Goal: Transaction & Acquisition: Purchase product/service

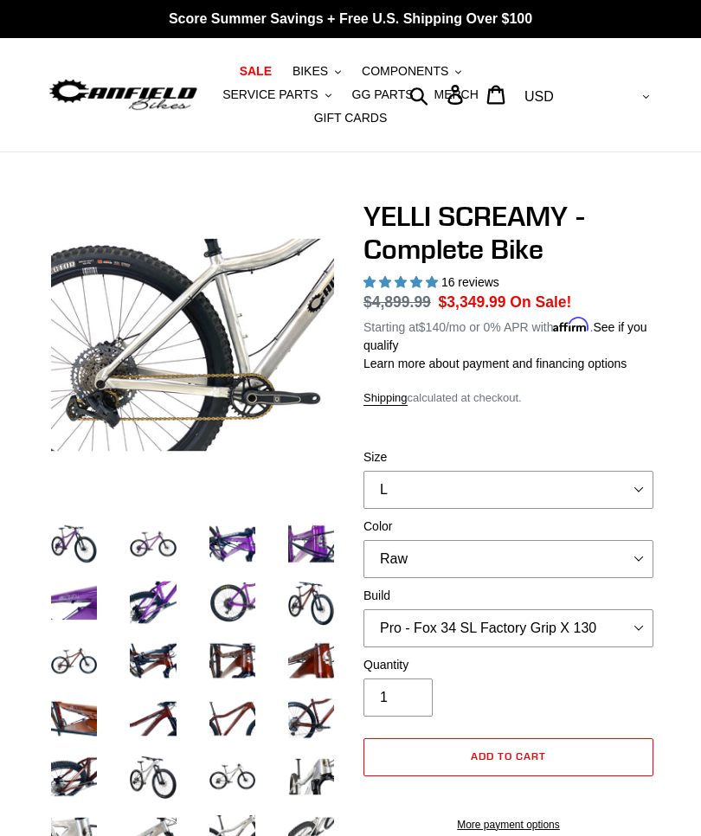
select select "L"
select select "Raw"
select select "Pro - Fox 34 SL Factory Grip X 130"
select select "highest-rating"
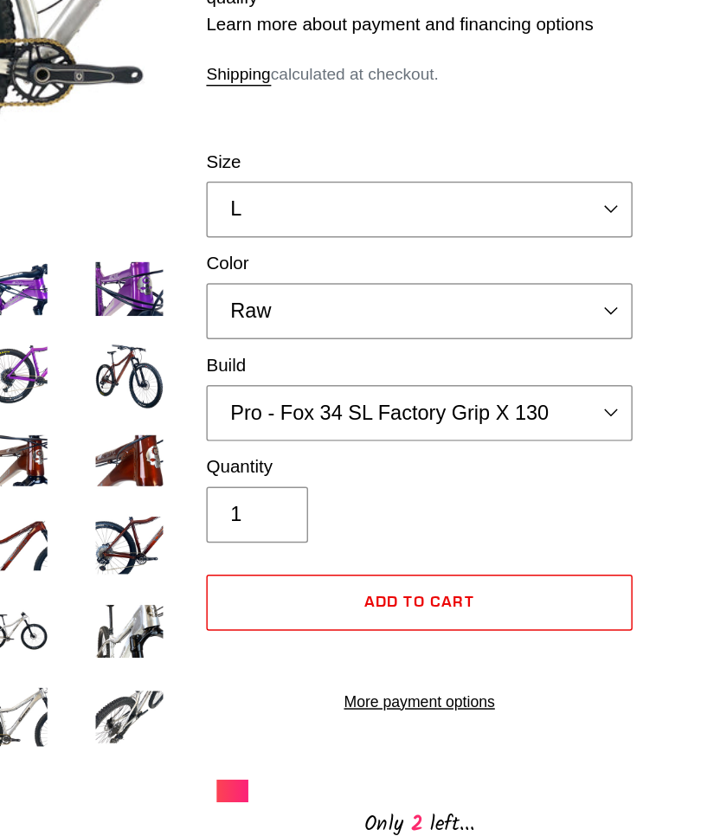
scroll to position [344, 0]
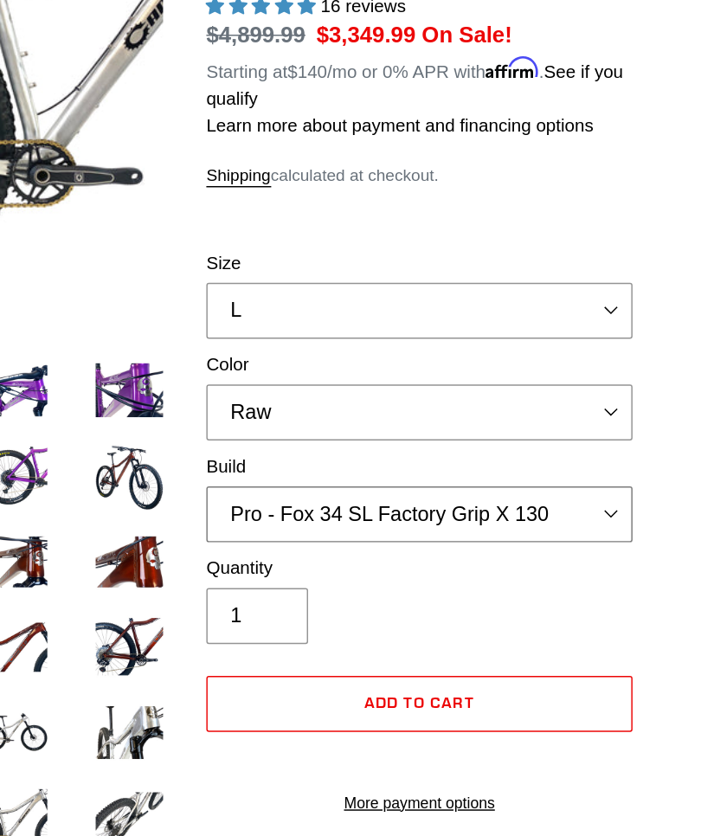
click at [422, 340] on select "Core - Cane Creek Helm 130 Pro - Cane Creek Helm 130 Core - Fox 34 SL Factory G…" at bounding box center [508, 349] width 290 height 38
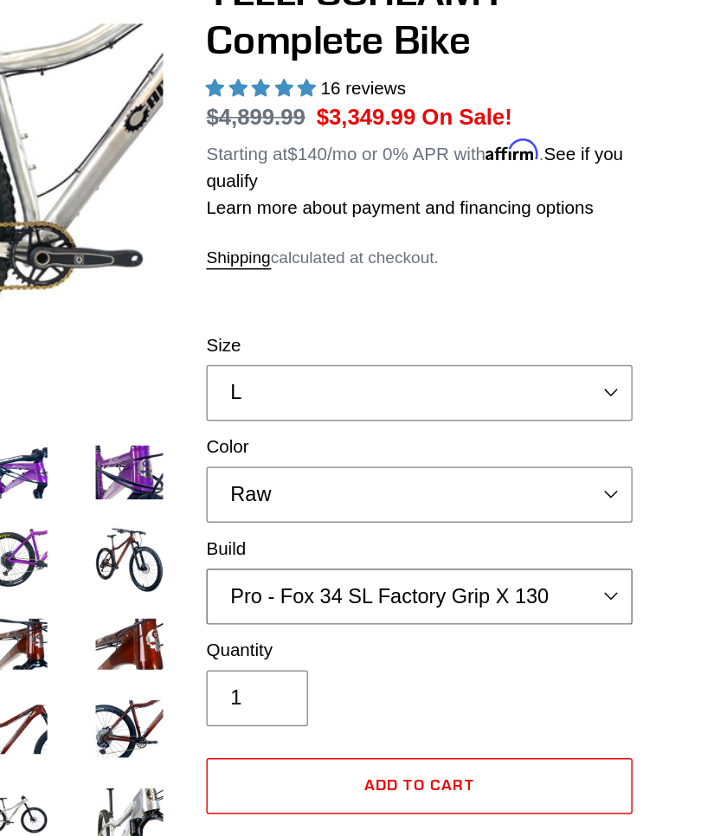
scroll to position [220, 0]
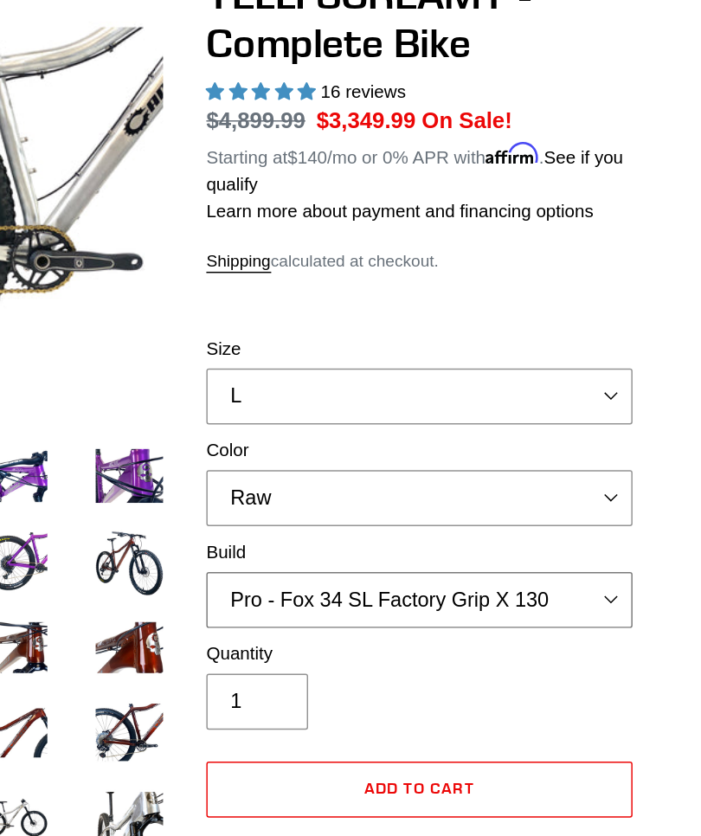
click at [413, 404] on select "Core - Cane Creek Helm 130 Pro - Cane Creek Helm 130 Core - Fox 34 SL Factory G…" at bounding box center [508, 408] width 290 height 38
click at [421, 401] on select "Core - Cane Creek Helm 130 Pro - Cane Creek Helm 130 Core - Fox 34 SL Factory G…" at bounding box center [508, 408] width 290 height 38
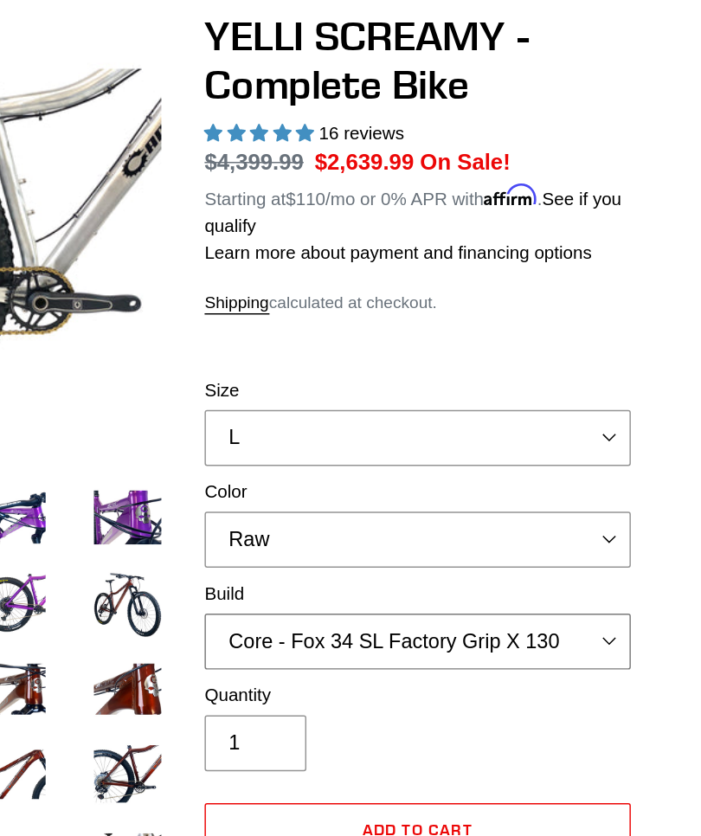
scroll to position [191, 0]
click at [417, 431] on select "Core - Cane Creek Helm 130 Pro - Cane Creek Helm 130 Core - Fox 34 SL Factory G…" at bounding box center [508, 437] width 290 height 38
click at [414, 430] on select "Core - Cane Creek Helm 130 Pro - Cane Creek Helm 130 Core - Fox 34 SL Factory G…" at bounding box center [508, 437] width 290 height 38
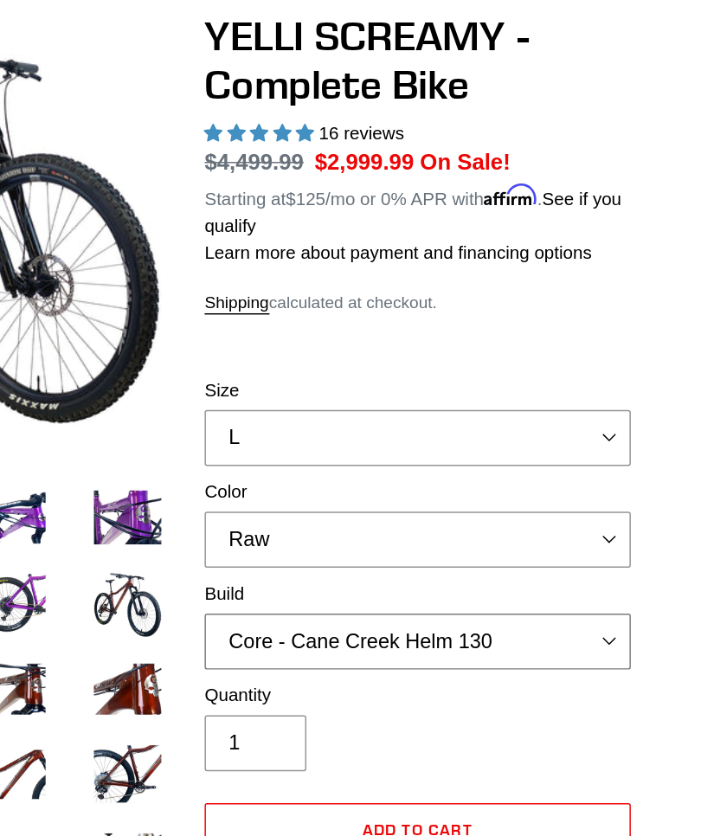
click at [416, 427] on select "Core - Cane Creek Helm 130 Pro - Cane Creek Helm 130 Core - Fox 34 SL Factory G…" at bounding box center [508, 437] width 290 height 38
click at [419, 426] on select "Core - Cane Creek Helm 130 Pro - Cane Creek Helm 130 Core - Fox 34 SL Factory G…" at bounding box center [508, 437] width 290 height 38
click at [420, 428] on select "Core - Cane Creek Helm 130 Pro - Cane Creek Helm 130 Core - Fox 34 SL Factory G…" at bounding box center [508, 437] width 290 height 38
click at [419, 429] on select "Core - Cane Creek Helm 130 Pro - Cane Creek Helm 130 Core - Fox 34 SL Factory G…" at bounding box center [508, 437] width 290 height 38
click at [418, 436] on select "Core - Cane Creek Helm 130 Pro - Cane Creek Helm 130 Core - Fox 34 SL Factory G…" at bounding box center [508, 437] width 290 height 38
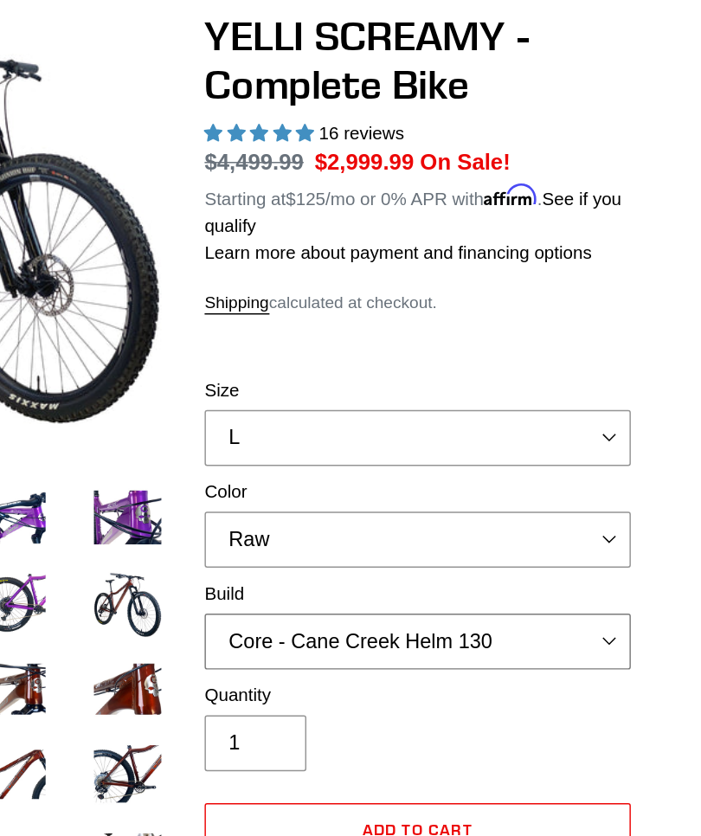
click at [420, 432] on select "Core - Cane Creek Helm 130 Pro - Cane Creek Helm 130 Core - Fox 34 SL Factory G…" at bounding box center [508, 437] width 290 height 38
click at [419, 430] on select "Core - Cane Creek Helm 130 Pro - Cane Creek Helm 130 Core - Fox 34 SL Factory G…" at bounding box center [508, 437] width 290 height 38
select select "Core - RockShox Pike Ultimate 130"
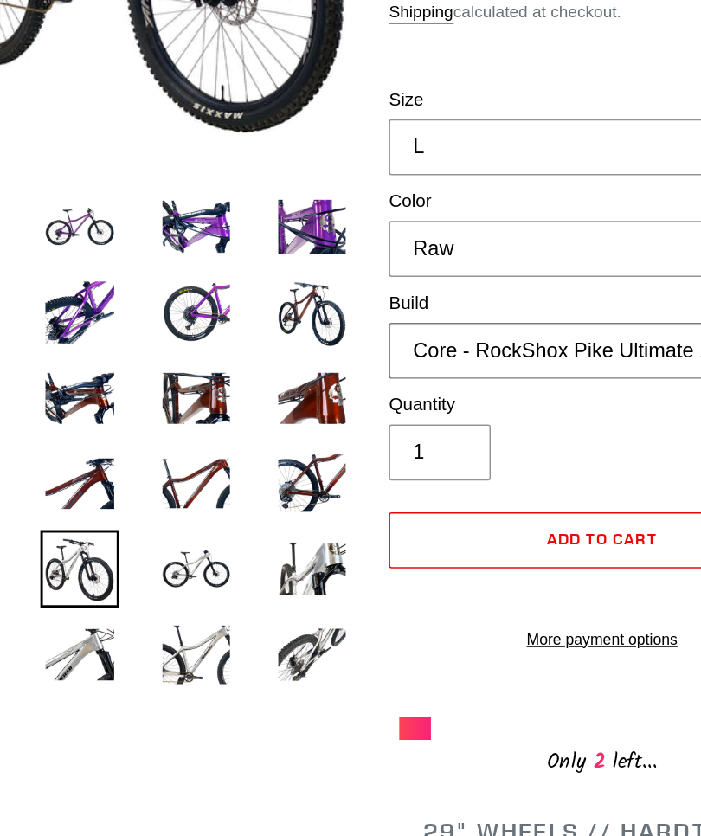
scroll to position [212, 0]
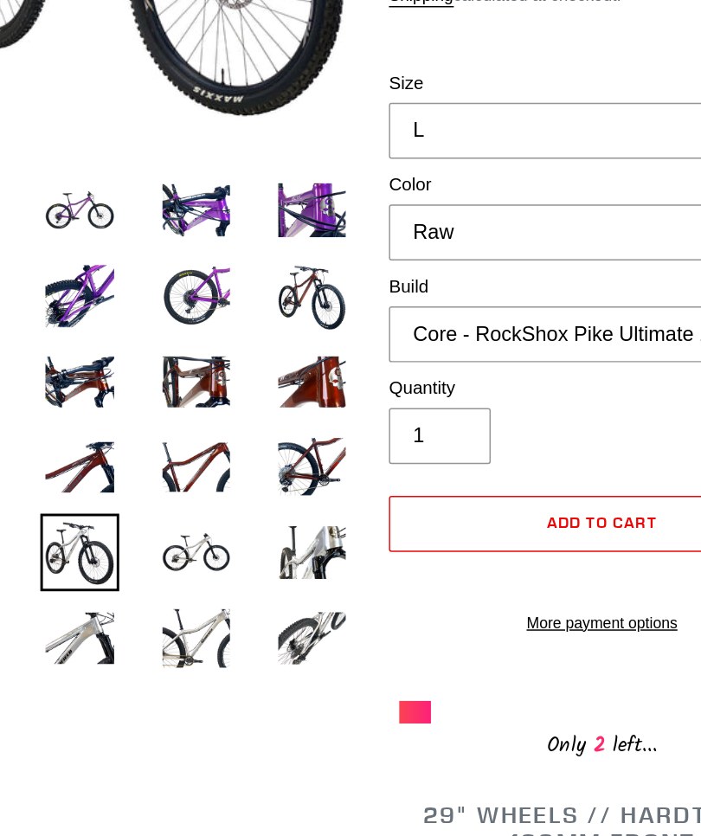
click at [206, 538] on img at bounding box center [232, 564] width 53 height 53
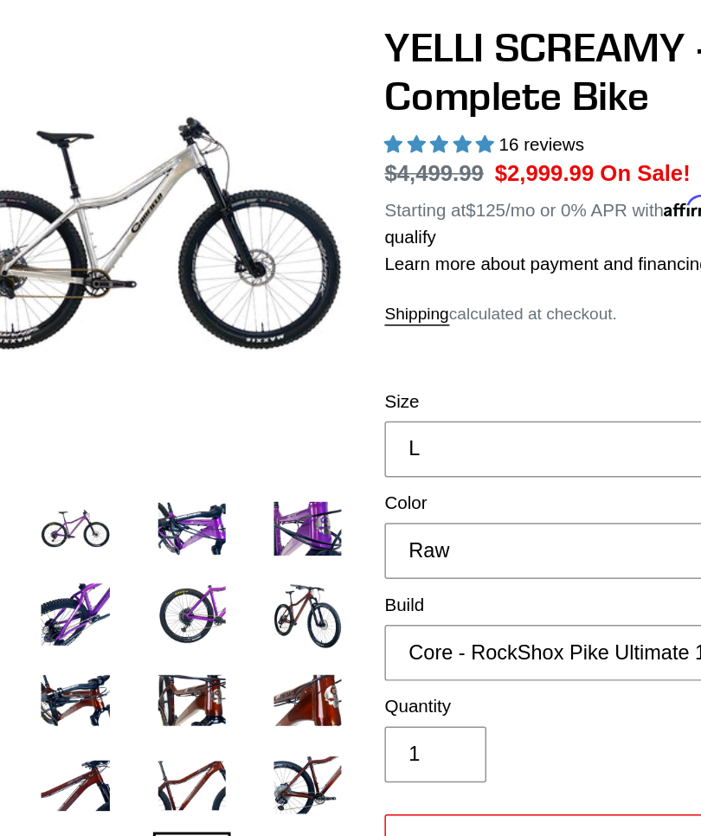
scroll to position [184, 0]
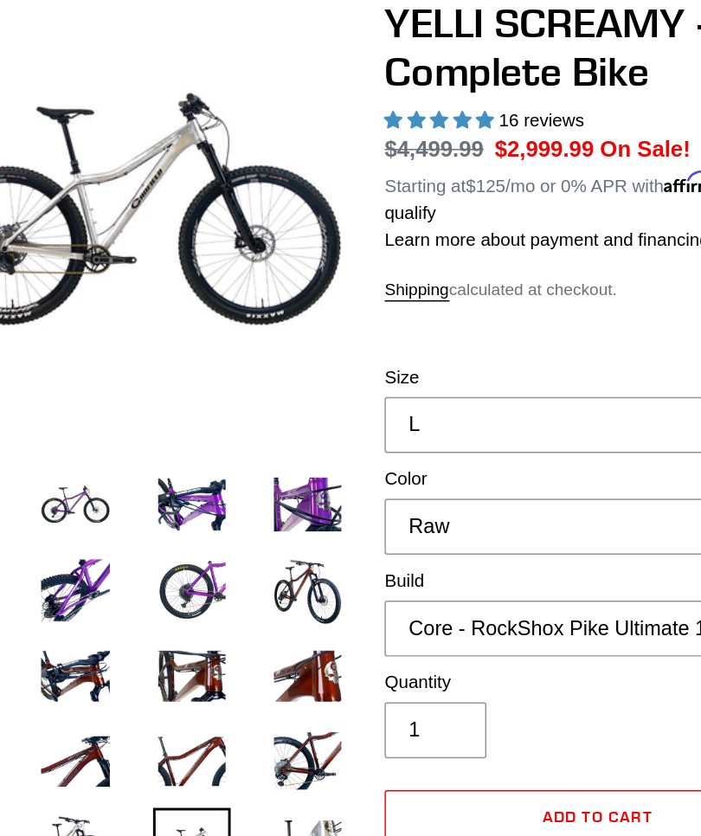
click at [285, 584] on img at bounding box center [311, 592] width 53 height 53
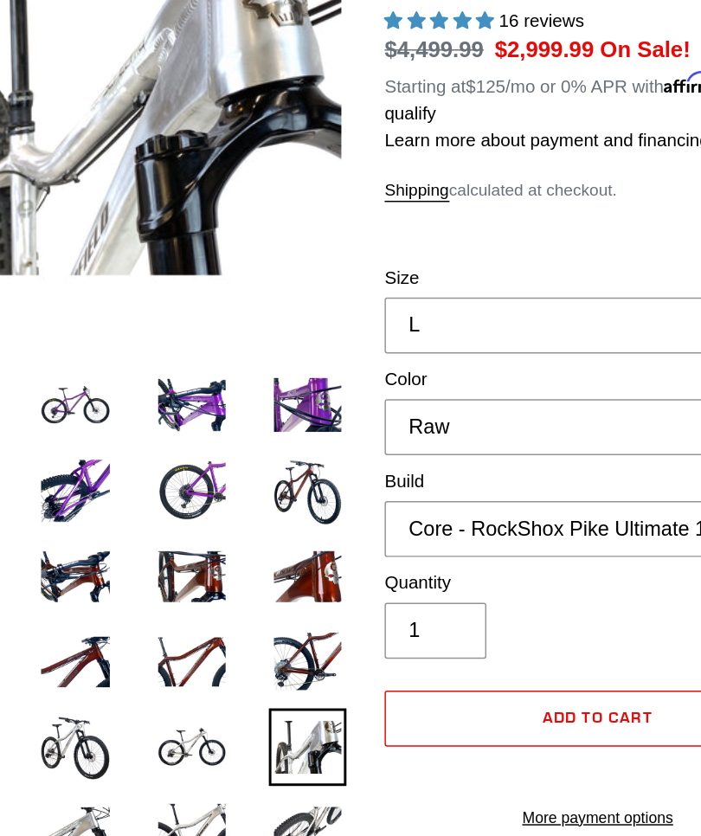
click at [126, 624] on img at bounding box center [152, 650] width 53 height 53
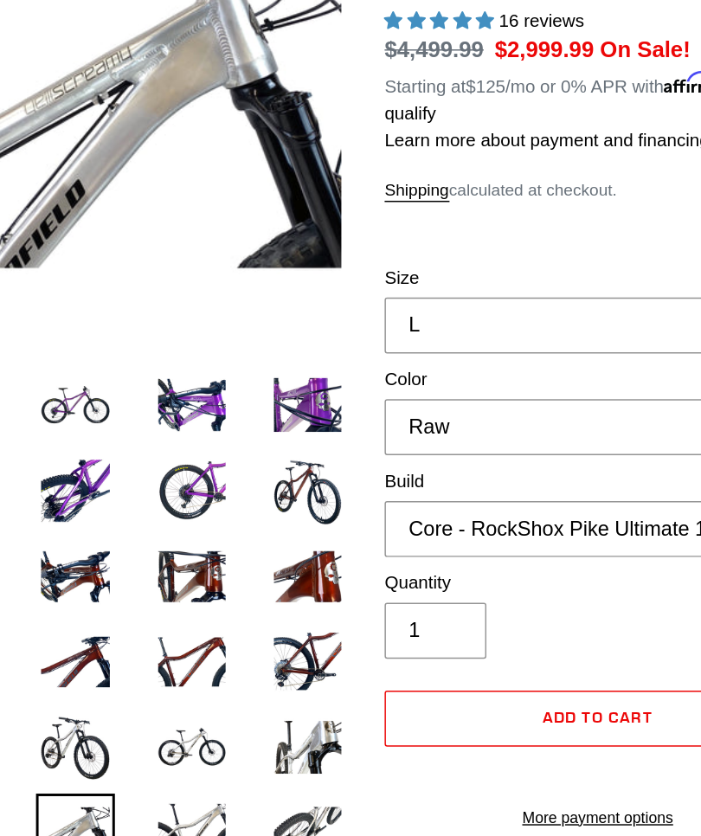
click at [206, 624] on img at bounding box center [232, 650] width 53 height 53
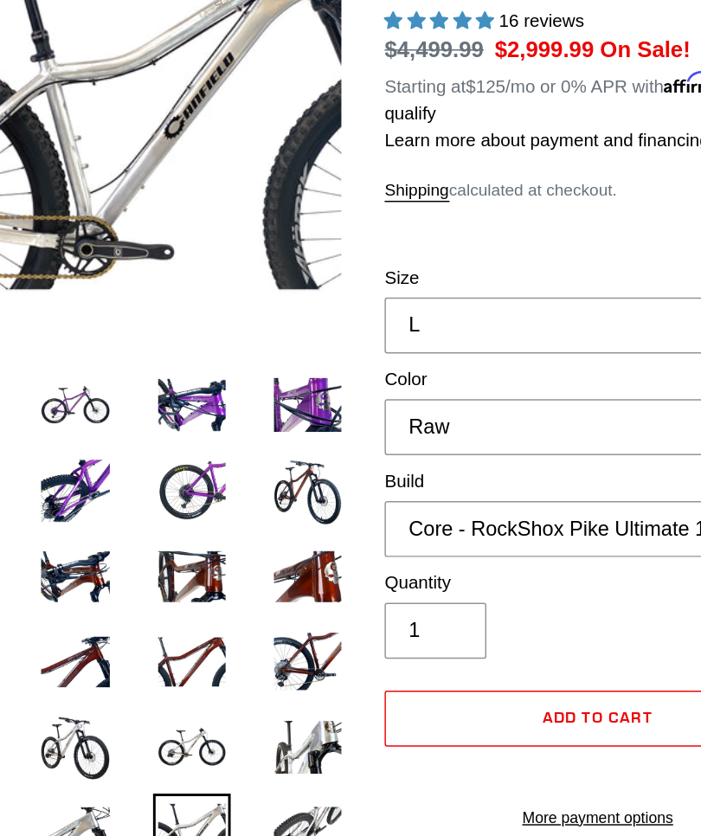
click at [285, 624] on img at bounding box center [311, 650] width 53 height 53
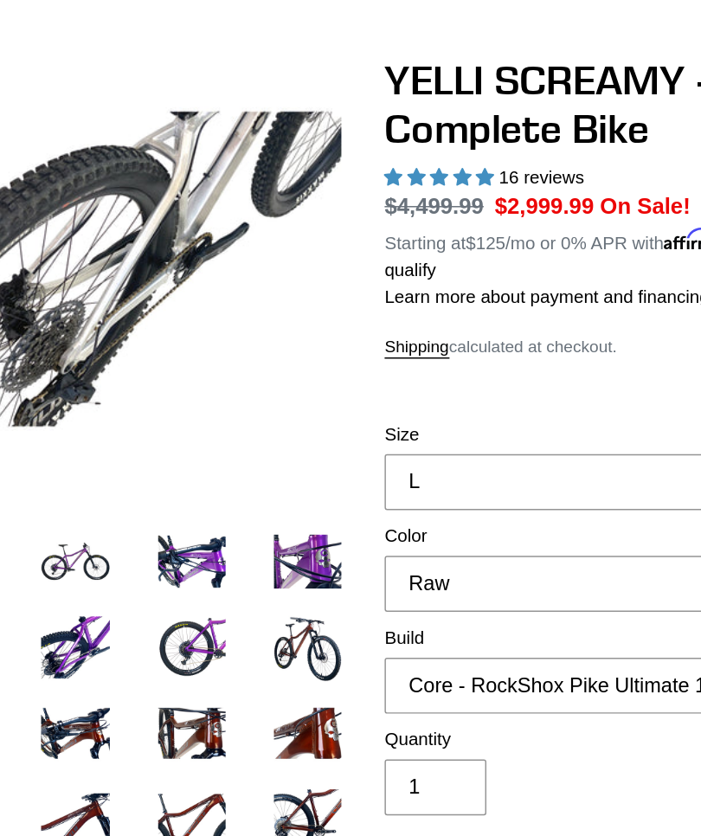
scroll to position [162, 0]
click at [126, 375] on img at bounding box center [152, 382] width 53 height 53
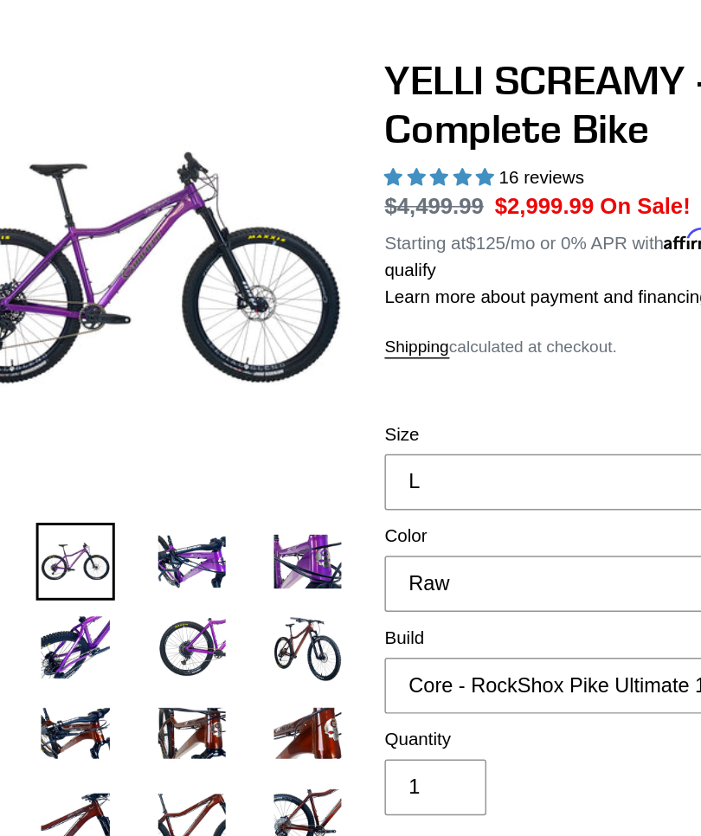
click at [206, 385] on img at bounding box center [232, 382] width 53 height 53
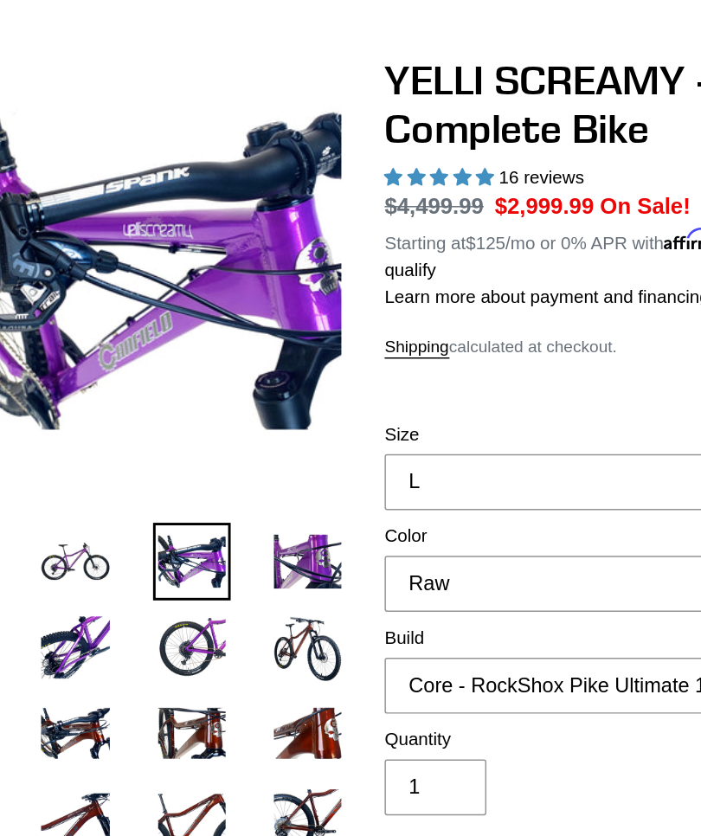
click at [285, 372] on img at bounding box center [311, 382] width 53 height 53
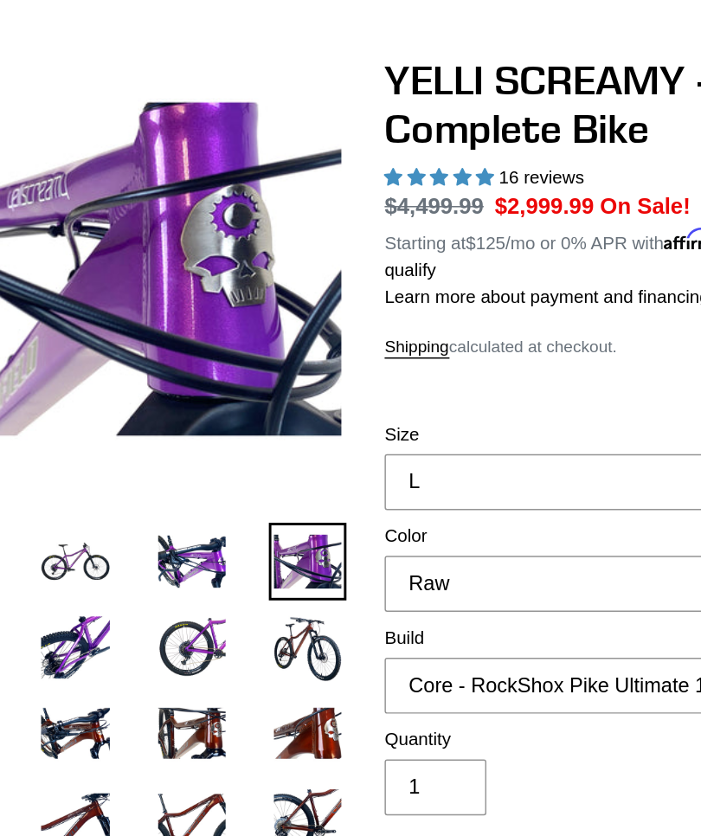
click at [126, 444] on img at bounding box center [152, 439] width 53 height 53
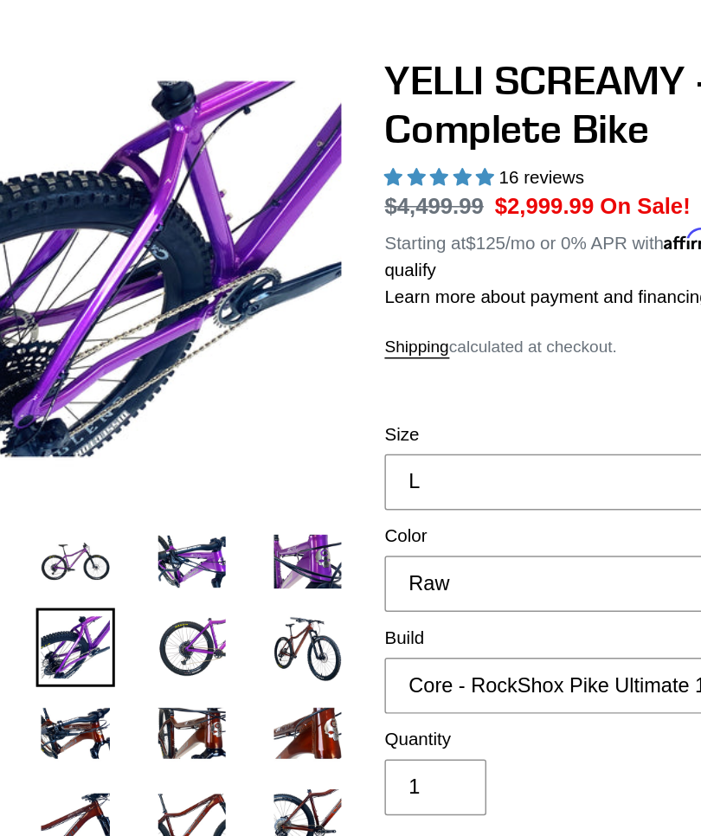
click at [206, 442] on img at bounding box center [232, 439] width 53 height 53
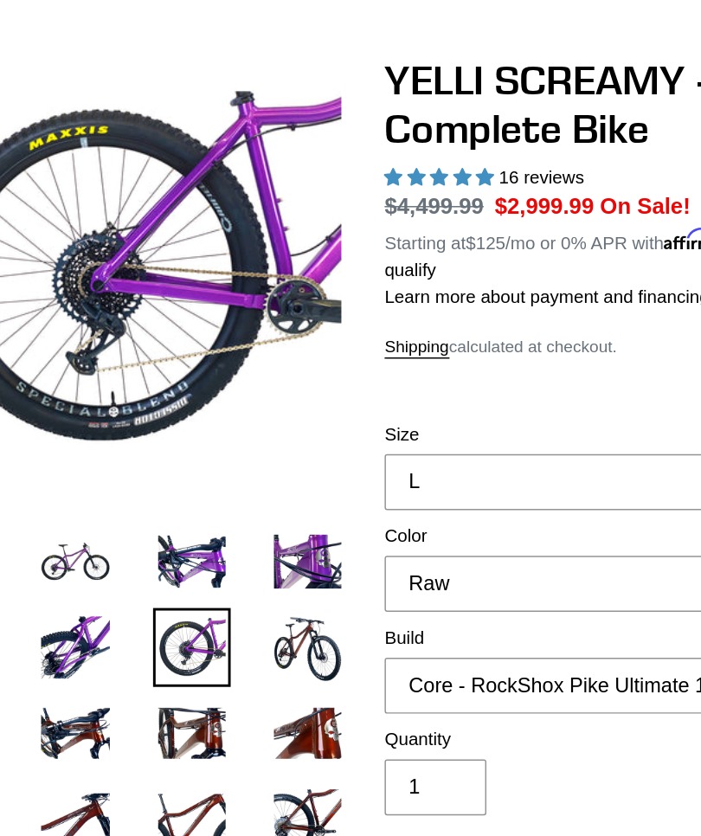
click at [285, 440] on img at bounding box center [311, 439] width 53 height 53
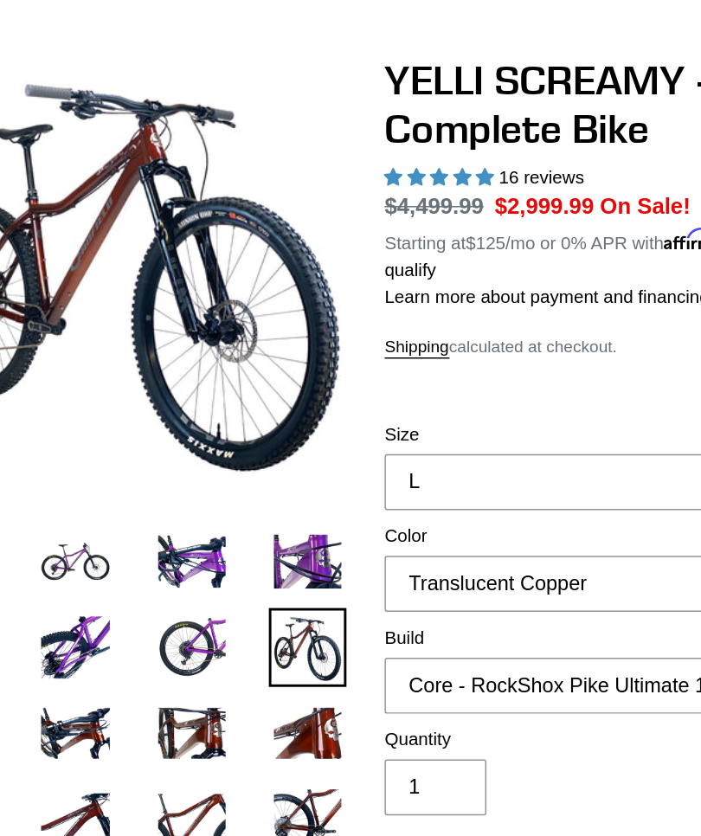
click at [126, 504] on img at bounding box center [152, 498] width 53 height 53
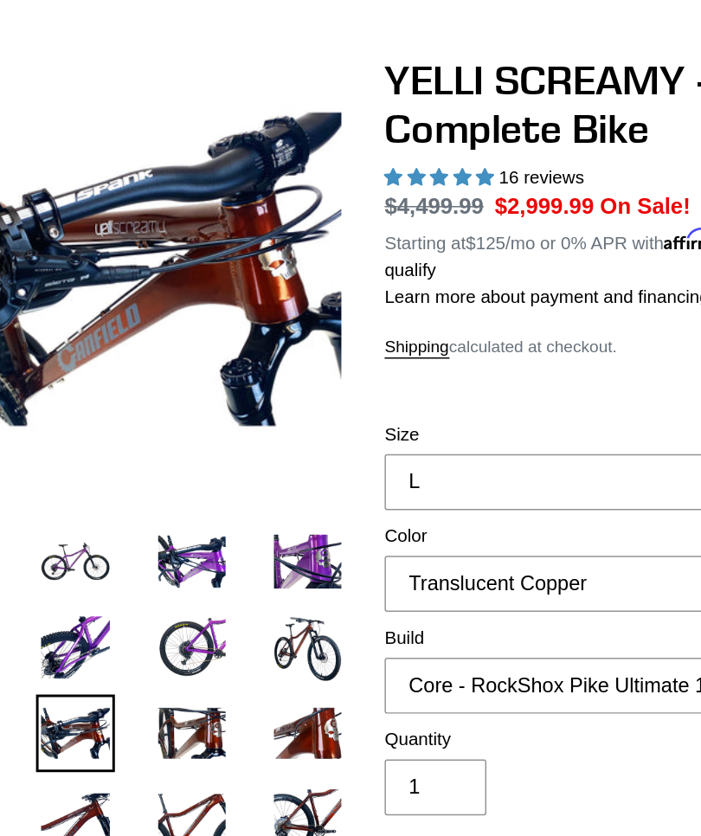
click at [206, 493] on img at bounding box center [232, 498] width 53 height 53
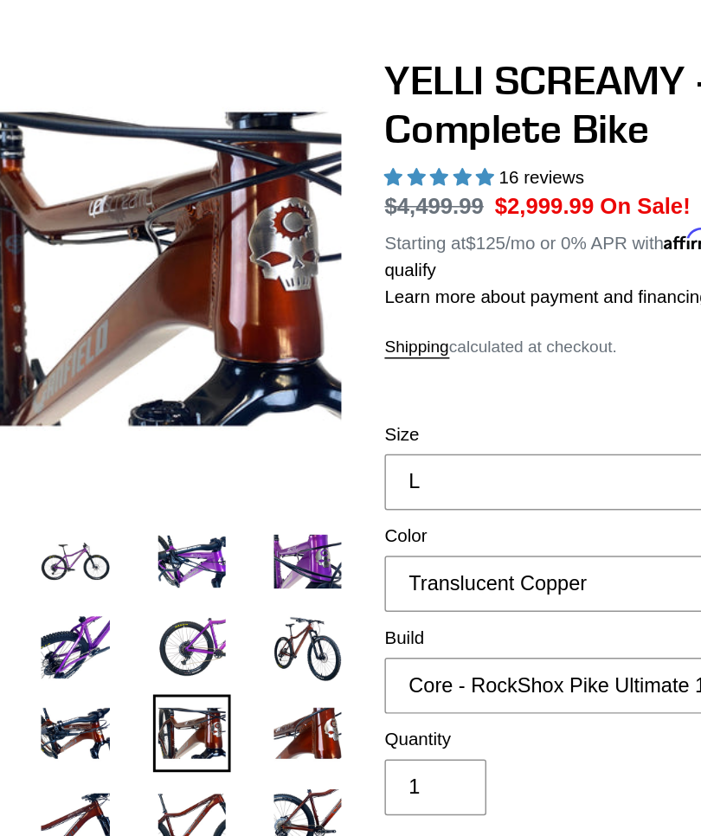
click at [285, 494] on img at bounding box center [311, 498] width 53 height 53
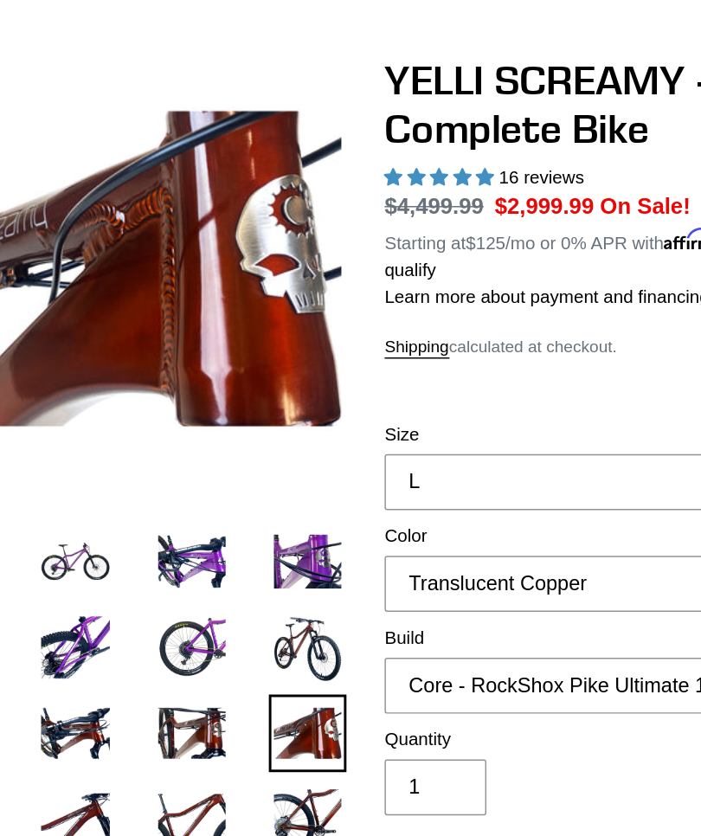
scroll to position [162, 0]
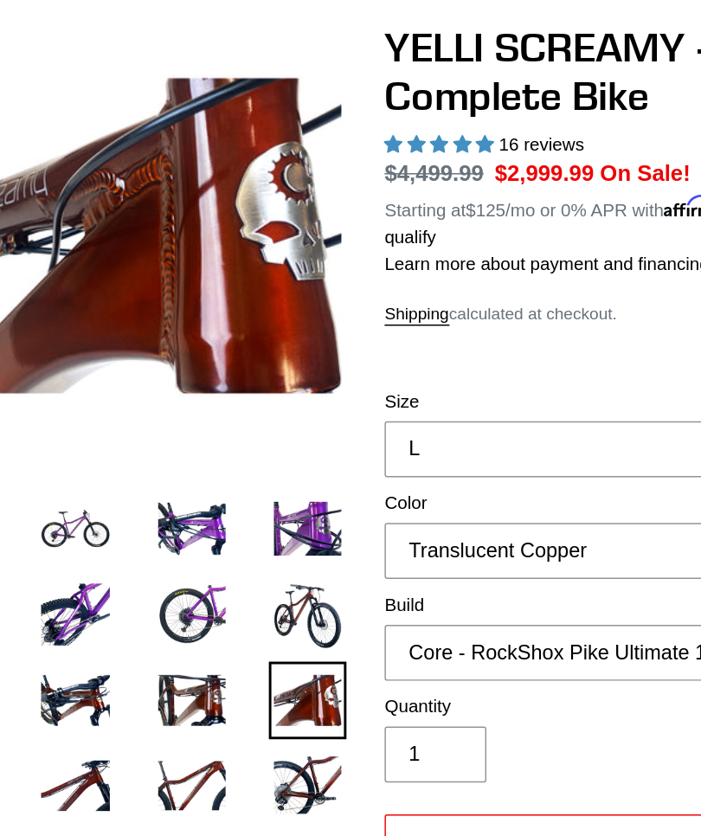
click at [126, 535] on img at bounding box center [152, 556] width 53 height 53
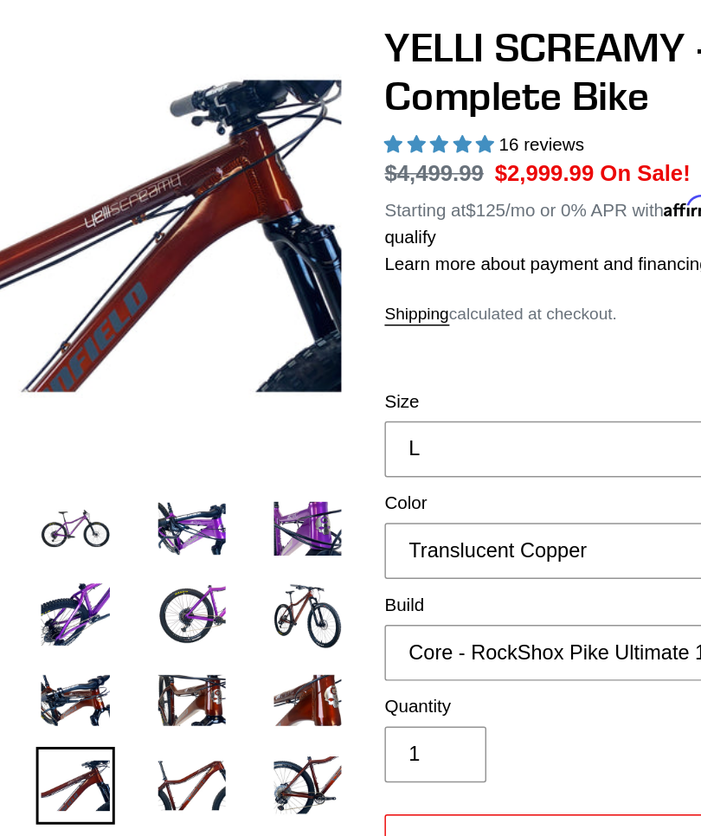
click at [206, 538] on img at bounding box center [232, 556] width 53 height 53
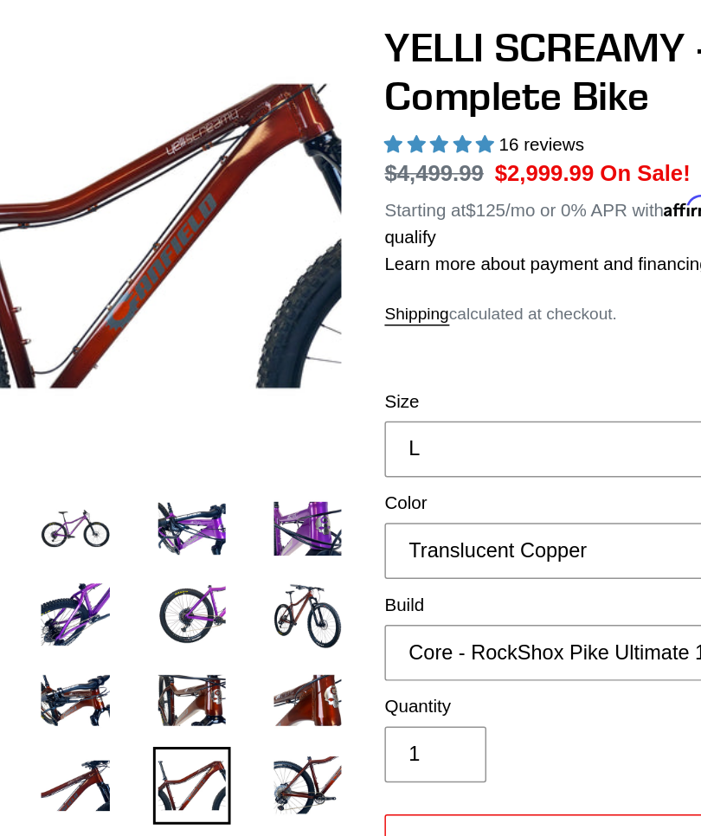
click at [285, 530] on img at bounding box center [311, 556] width 53 height 53
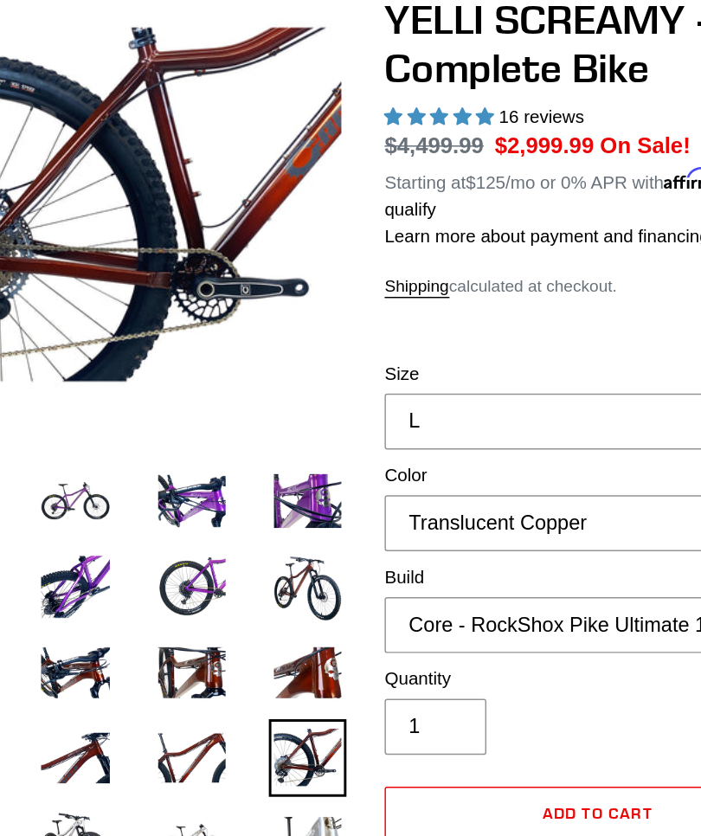
click at [126, 588] on img at bounding box center [152, 614] width 53 height 53
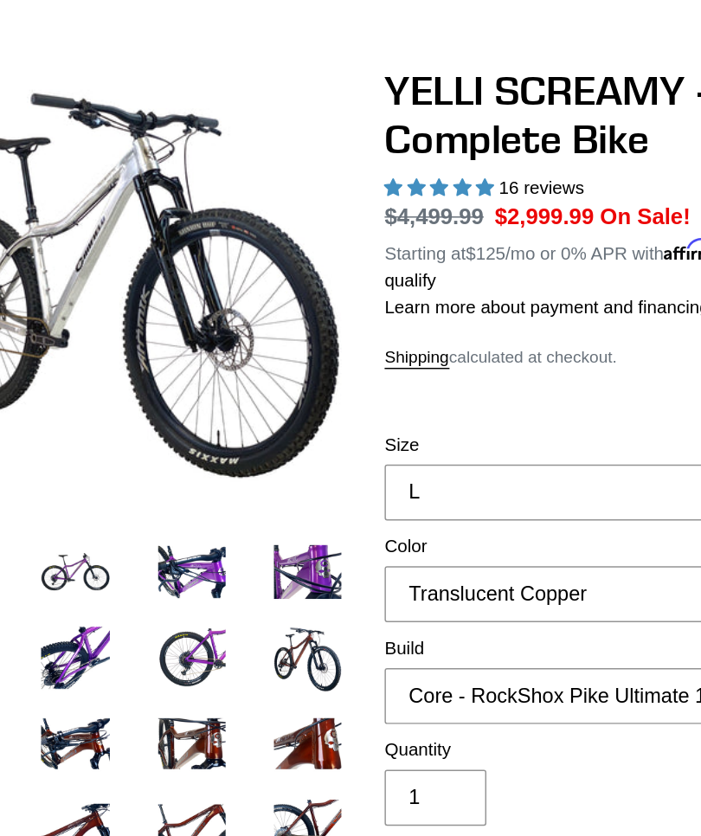
scroll to position [155, 0]
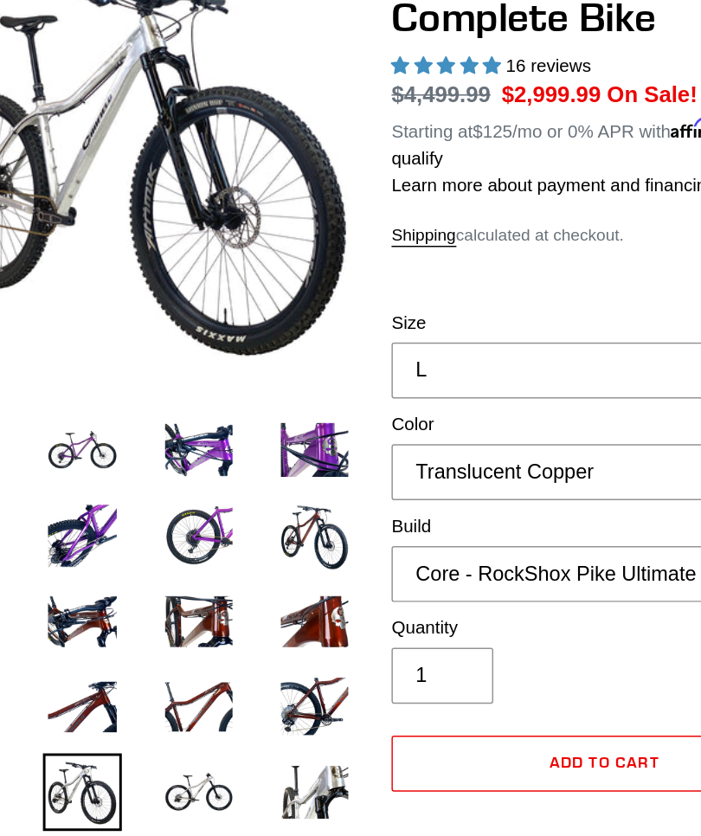
click at [206, 595] on img at bounding box center [232, 621] width 53 height 53
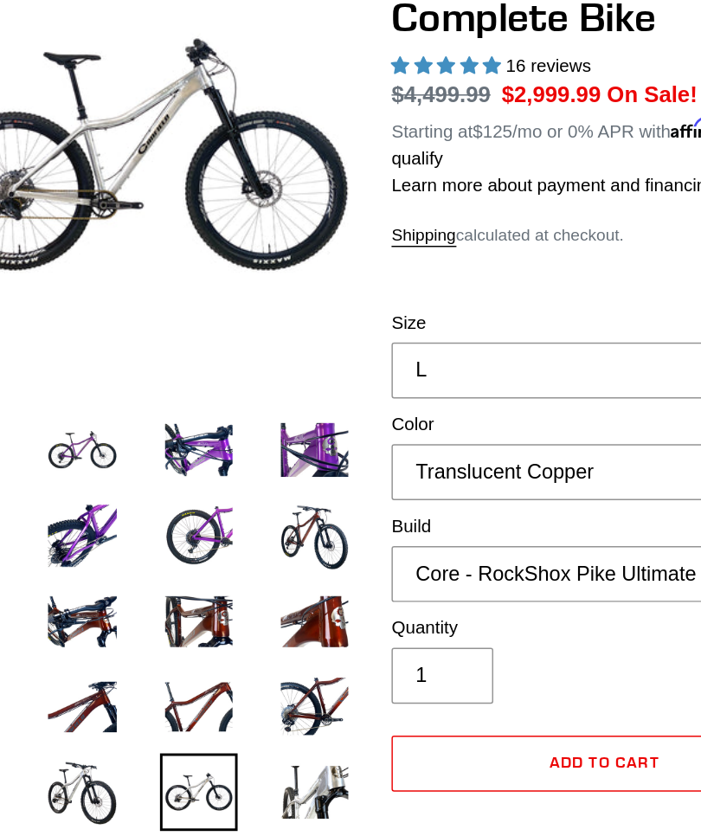
click at [285, 595] on img at bounding box center [311, 621] width 53 height 53
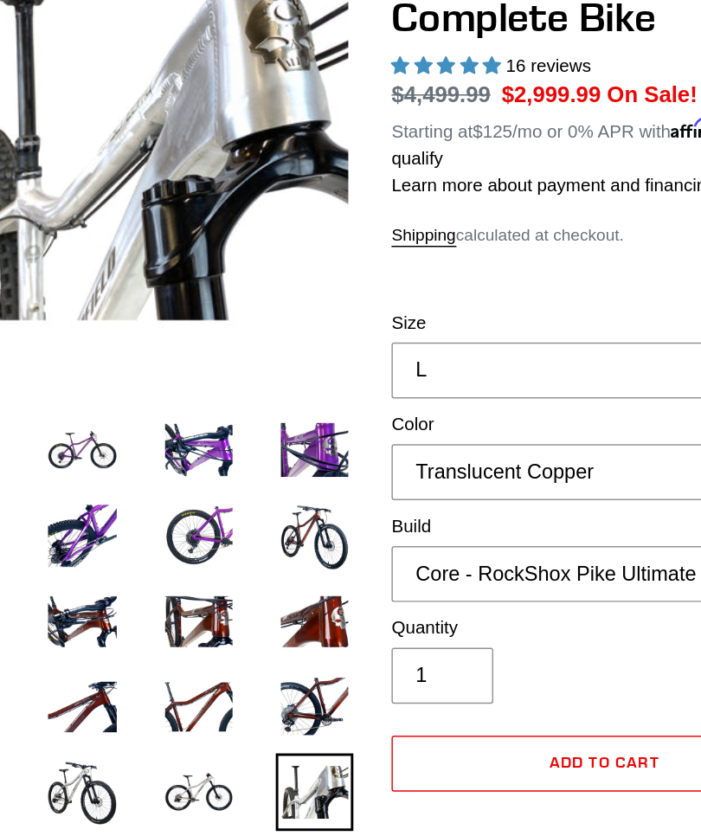
click at [126, 653] on img at bounding box center [152, 679] width 53 height 53
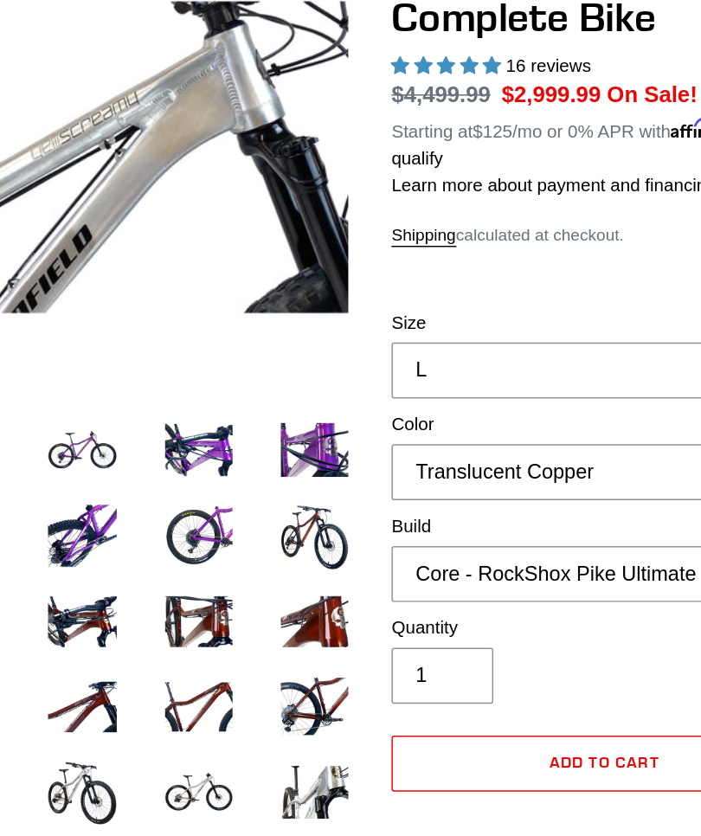
click at [206, 653] on img at bounding box center [232, 679] width 53 height 53
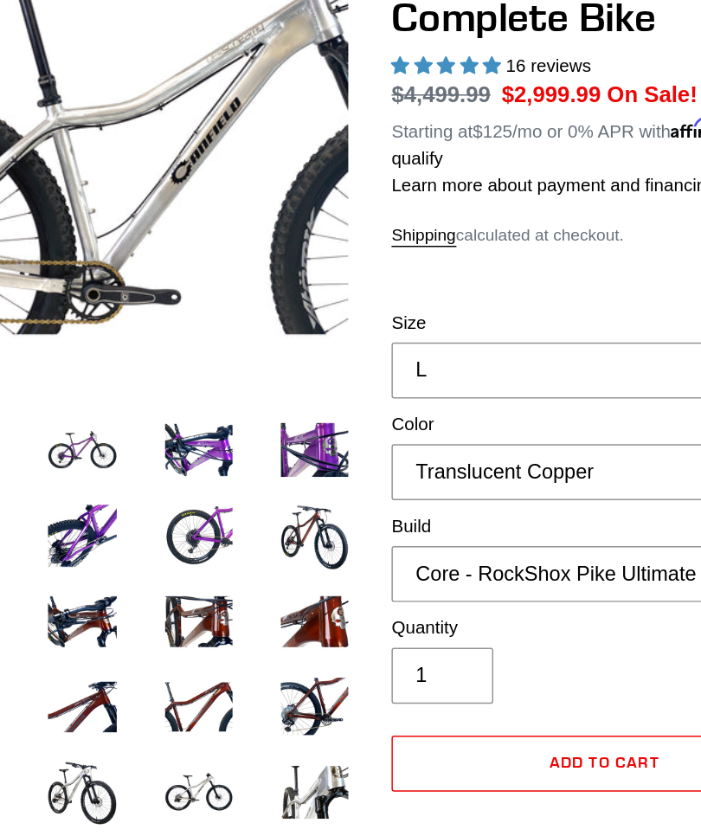
click at [285, 653] on img at bounding box center [311, 679] width 53 height 53
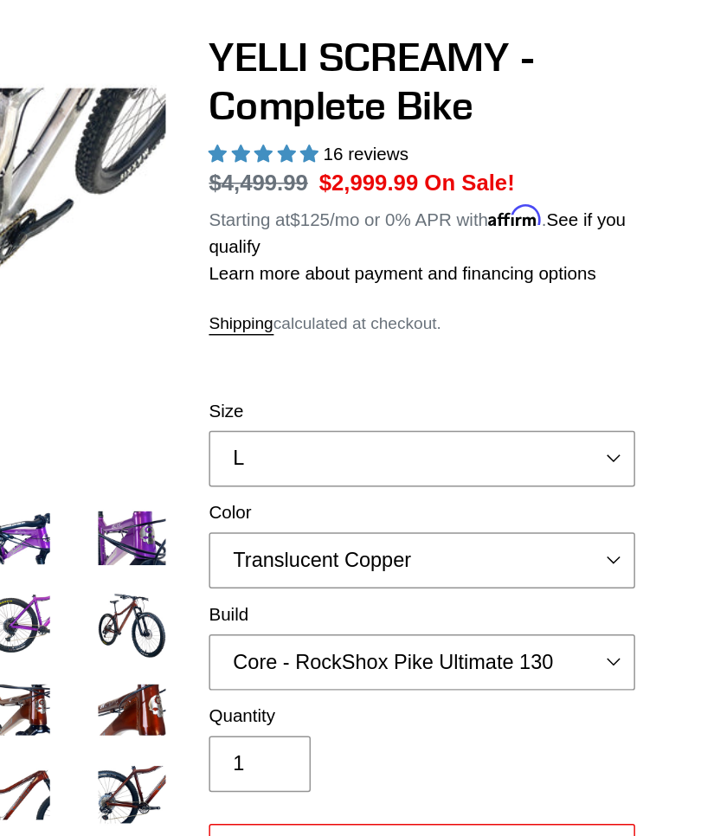
scroll to position [177, 0]
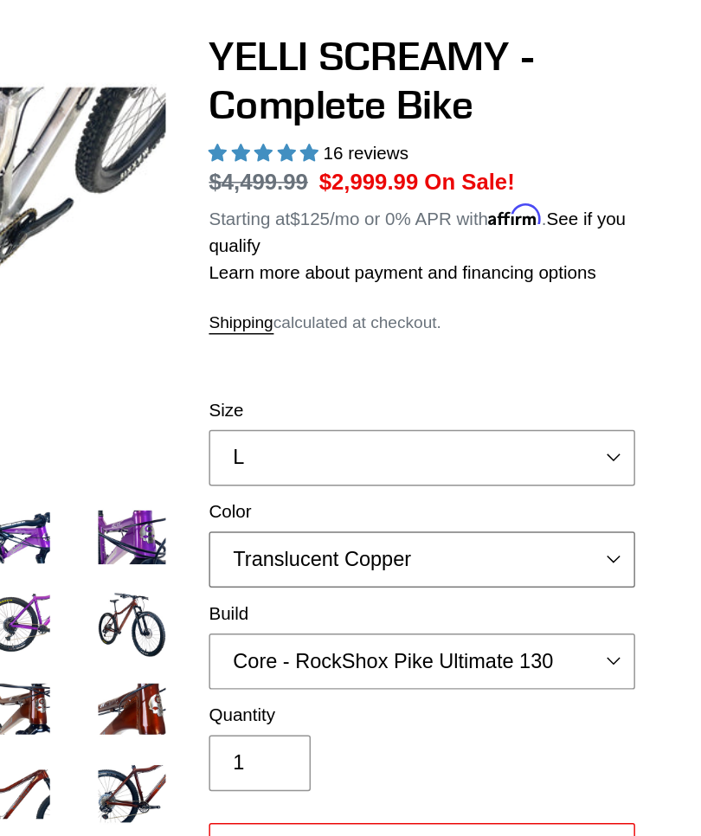
click at [417, 369] on select "Translucent Copper Purple Haze Raw" at bounding box center [508, 381] width 290 height 38
select select "Raw"
click at [426, 450] on select "Core - Cane Creek Helm 130 Pro - Cane Creek Helm 130 Core - Fox 34 SL Factory G…" at bounding box center [508, 451] width 290 height 38
click at [424, 442] on select "Core - Cane Creek Helm 130 Pro - Cane Creek Helm 130 Core - Fox 34 SL Factory G…" at bounding box center [508, 451] width 290 height 38
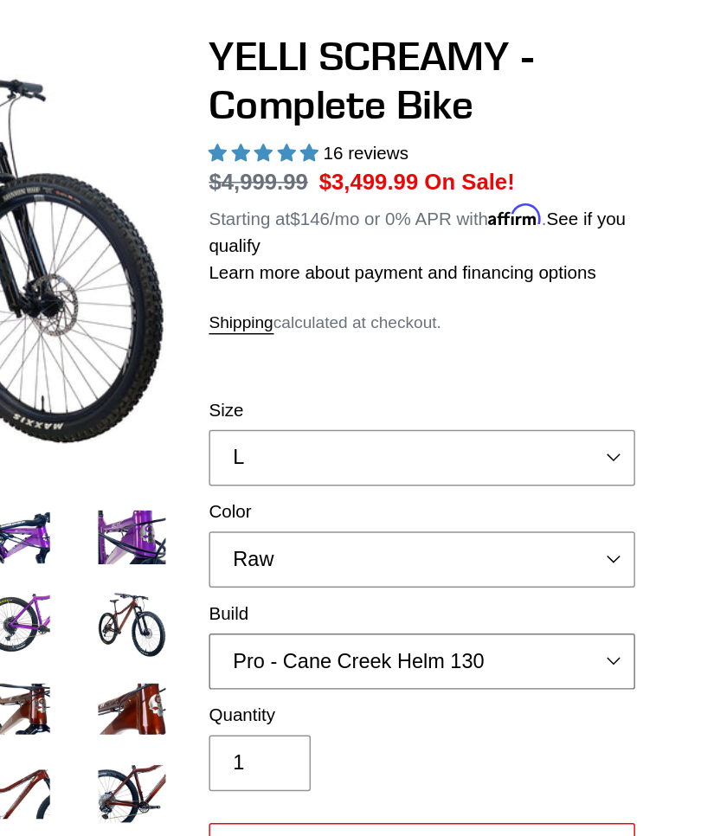
click at [424, 445] on select "Core - Cane Creek Helm 130 Pro - Cane Creek Helm 130 Core - Fox 34 SL Factory G…" at bounding box center [508, 451] width 290 height 38
click at [423, 444] on select "Core - Cane Creek Helm 130 Pro - Cane Creek Helm 130 Core - Fox 34 SL Factory G…" at bounding box center [508, 451] width 290 height 38
click at [422, 447] on select "Core - Cane Creek Helm 130 Pro - Cane Creek Helm 130 Core - Fox 34 SL Factory G…" at bounding box center [508, 451] width 290 height 38
click at [426, 442] on select "Core - Cane Creek Helm 130 Pro - Cane Creek Helm 130 Core - Fox 34 SL Factory G…" at bounding box center [508, 451] width 290 height 38
click at [421, 456] on select "Core - Cane Creek Helm 130 Pro - Cane Creek Helm 130 Core - Fox 34 SL Factory G…" at bounding box center [508, 451] width 290 height 38
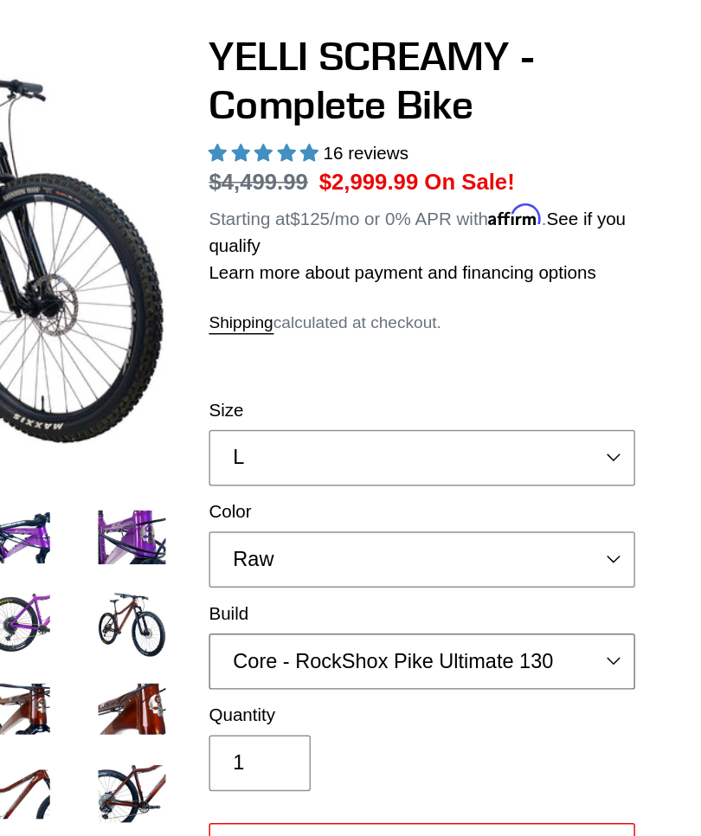
select select "Core - Fox 34 SL Factory Grip X 130"
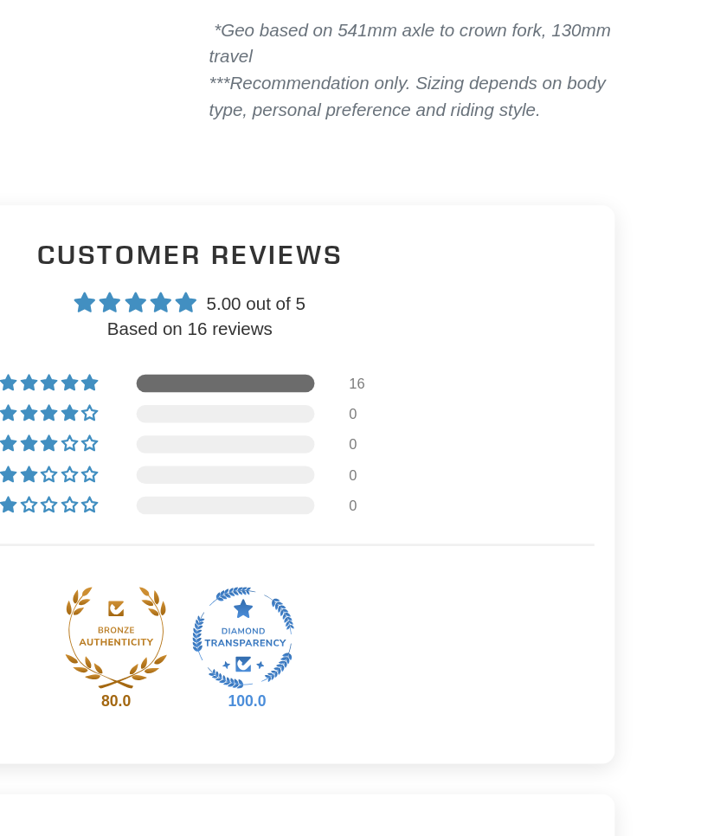
scroll to position [3516, 0]
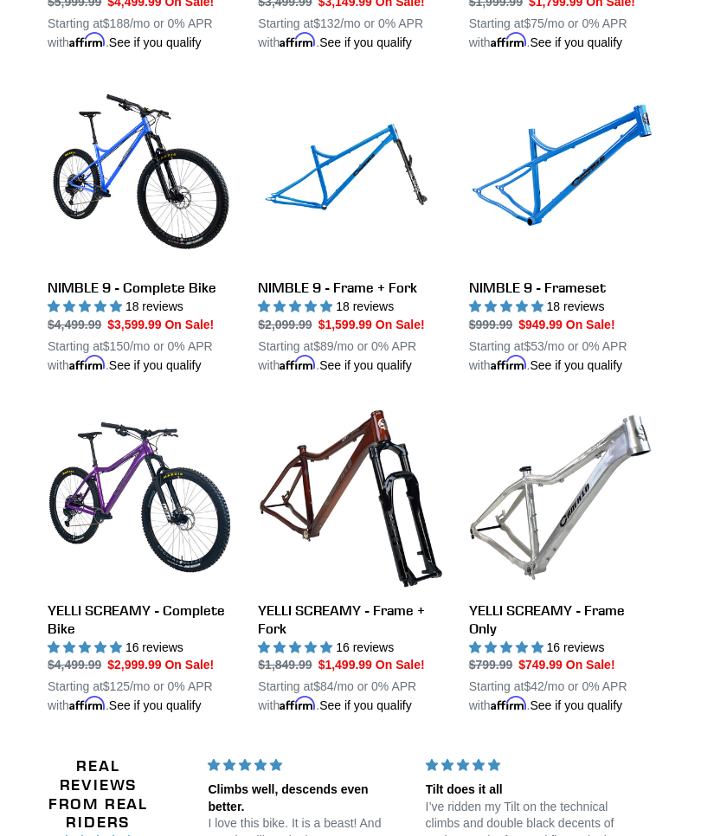
scroll to position [2143, 0]
click at [108, 301] on link "NIMBLE 9 - Complete Bike" at bounding box center [140, 228] width 184 height 292
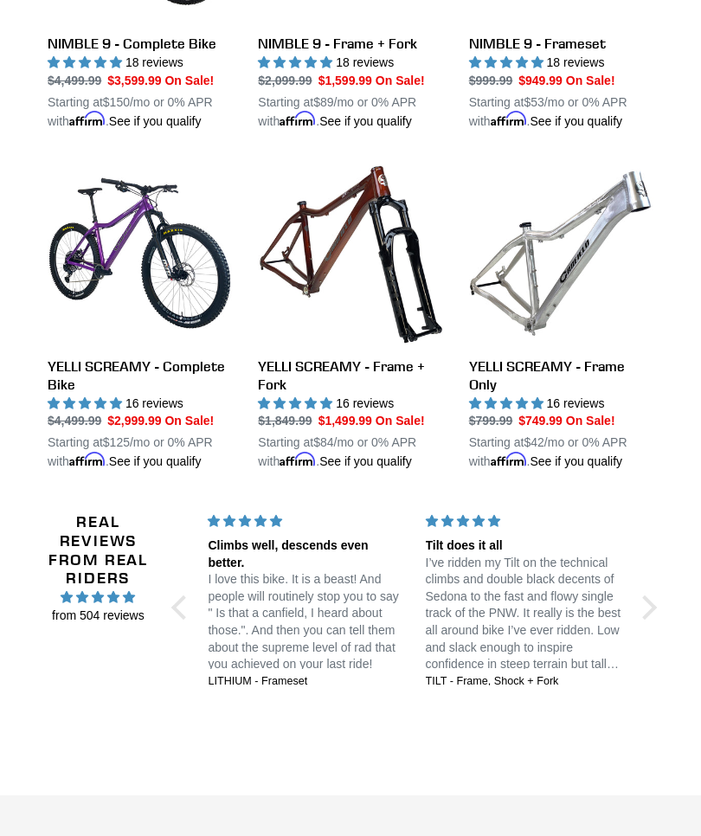
scroll to position [2386, 0]
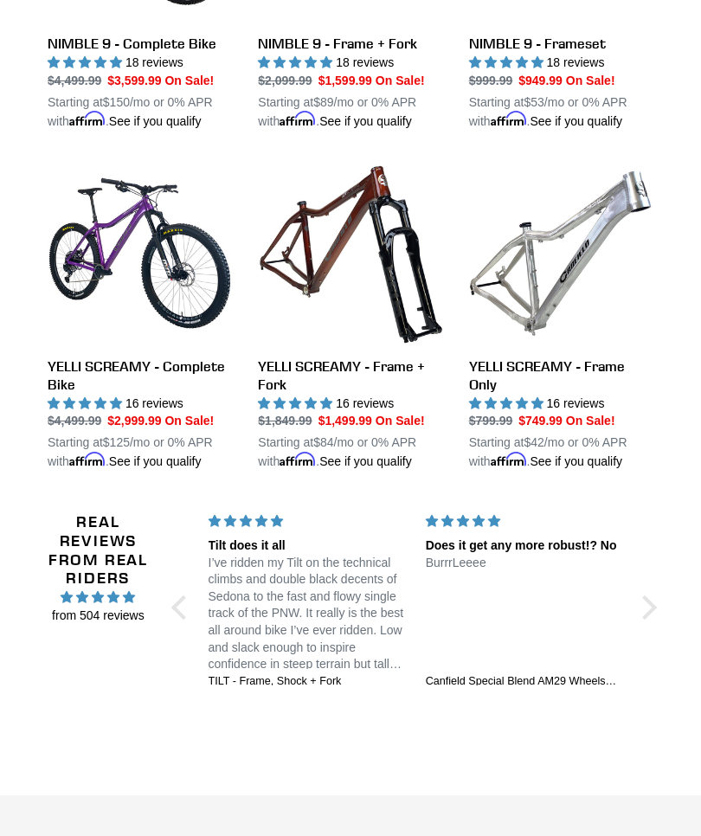
click at [97, 472] on link "YELLI SCREAMY - Complete Bike" at bounding box center [140, 317] width 184 height 311
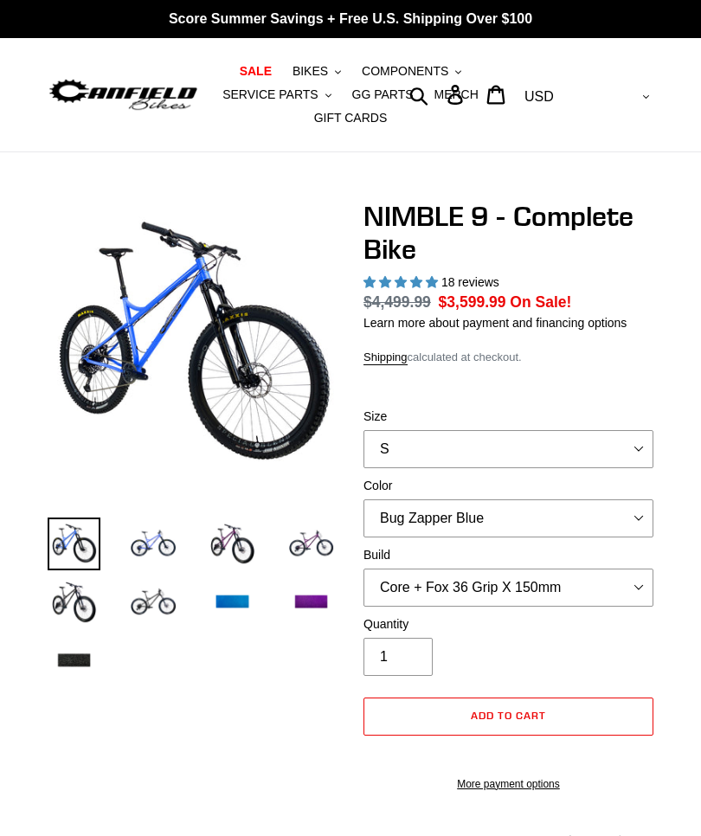
select select "highest-rating"
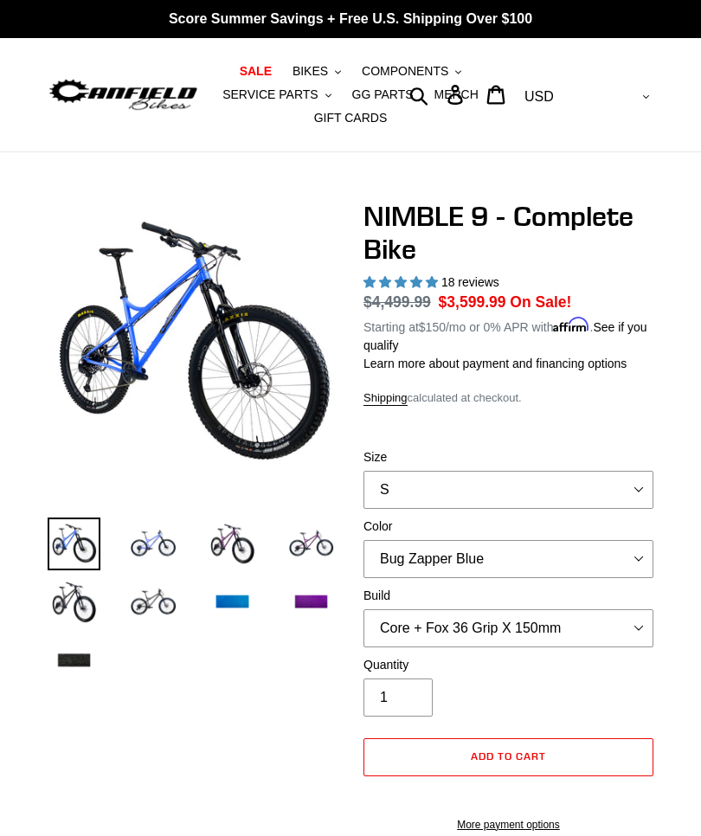
click at [312, 608] on img at bounding box center [311, 601] width 53 height 53
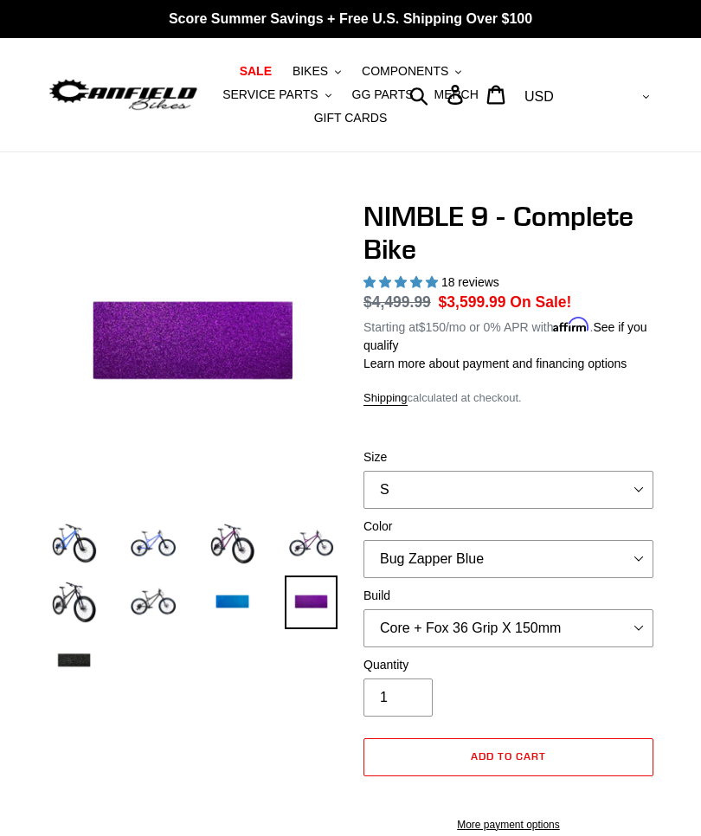
click at [79, 652] on img at bounding box center [74, 660] width 53 height 53
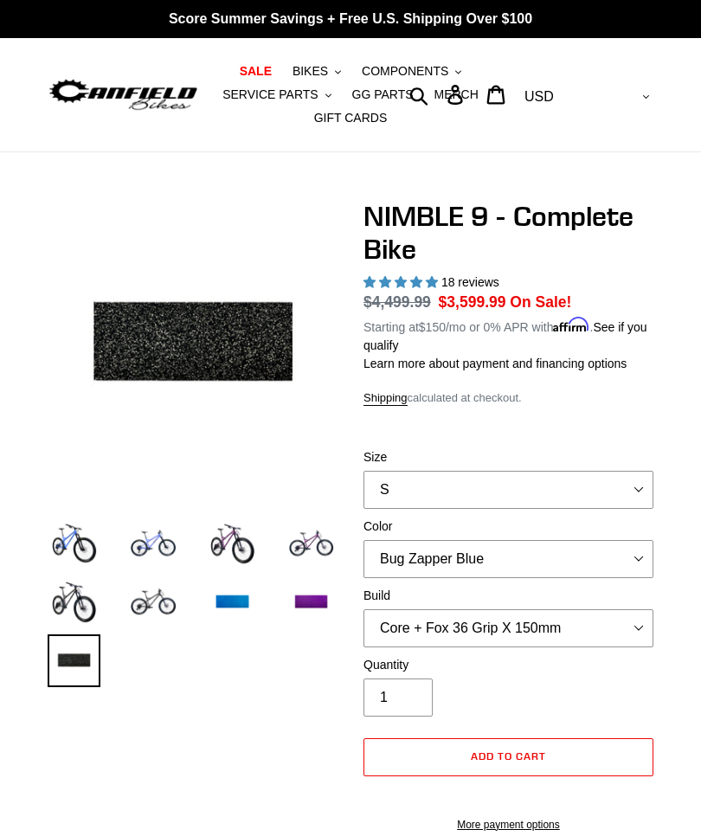
click at [240, 599] on img at bounding box center [232, 601] width 53 height 53
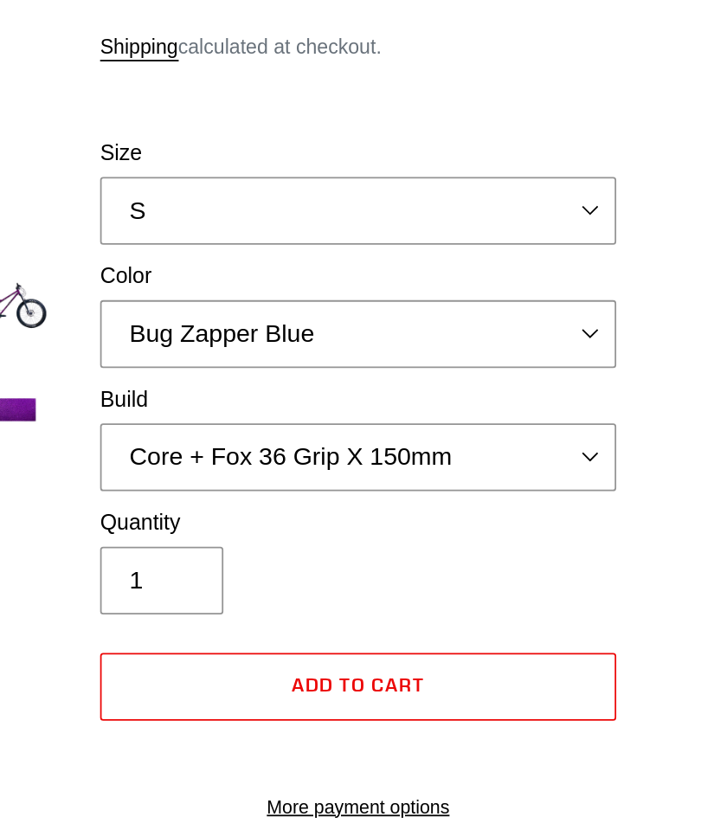
scroll to position [78, 0]
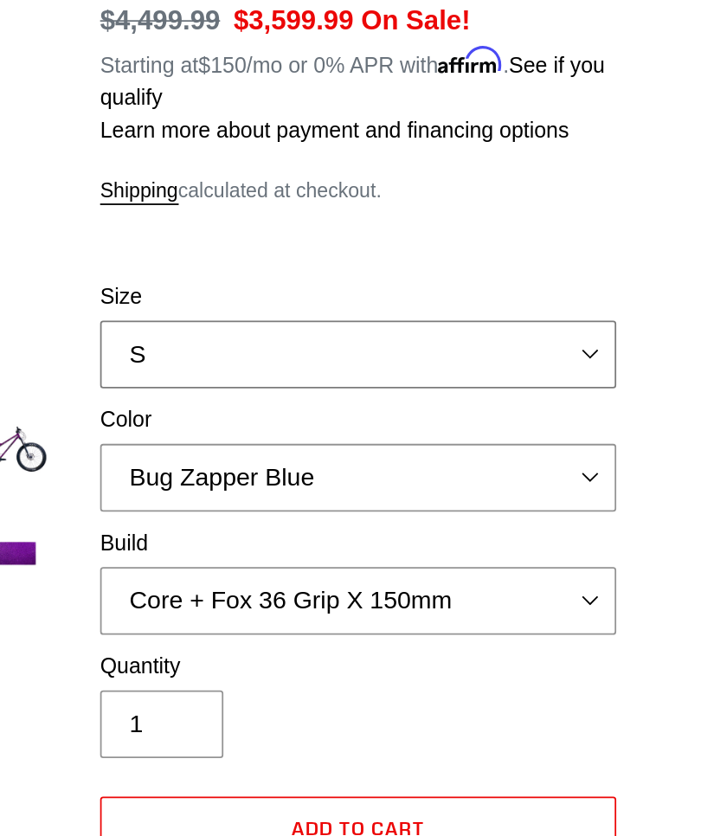
click at [363, 393] on select "S M L XL" at bounding box center [508, 412] width 290 height 38
select select "L"
click at [363, 462] on select "Bug Zapper Blue Purple Haze - Sold Out Galaxy Black" at bounding box center [508, 481] width 290 height 38
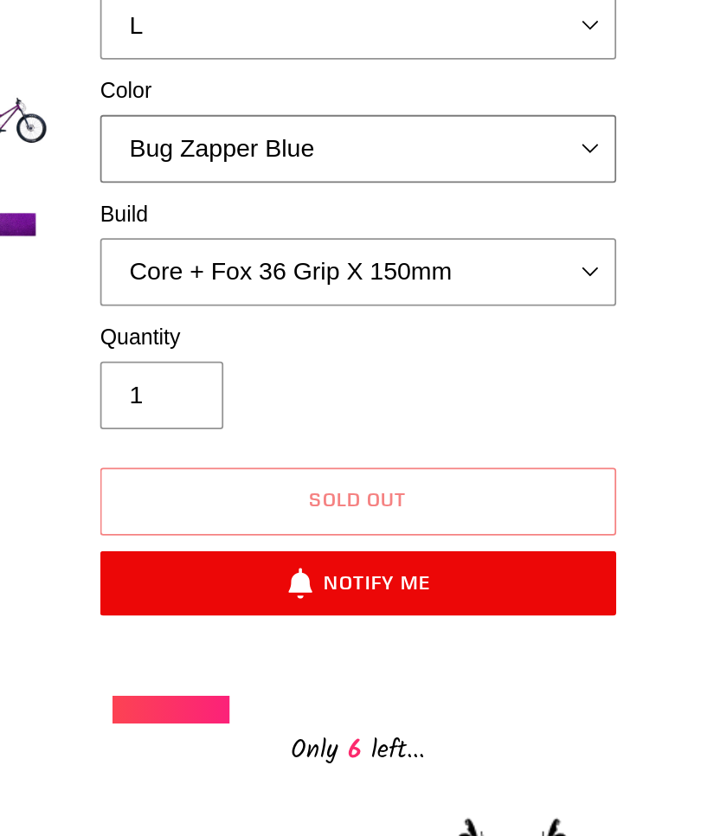
scroll to position [156, 0]
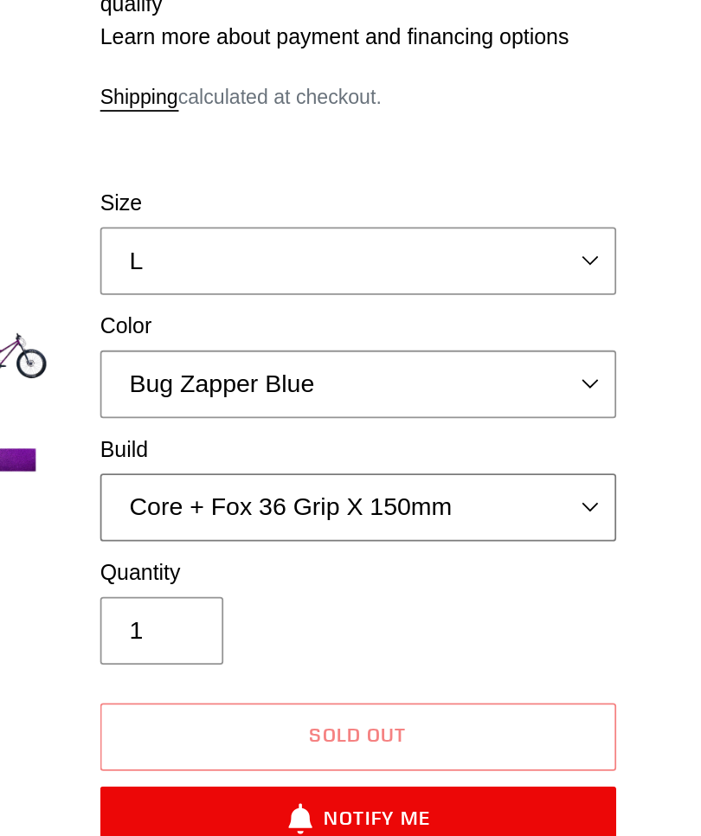
click at [363, 453] on select "Core + Fox 36 Grip X 150mm Pro + Fox 36 Grip X 150mm Core + RockShox Lyrik Ulti…" at bounding box center [508, 472] width 290 height 38
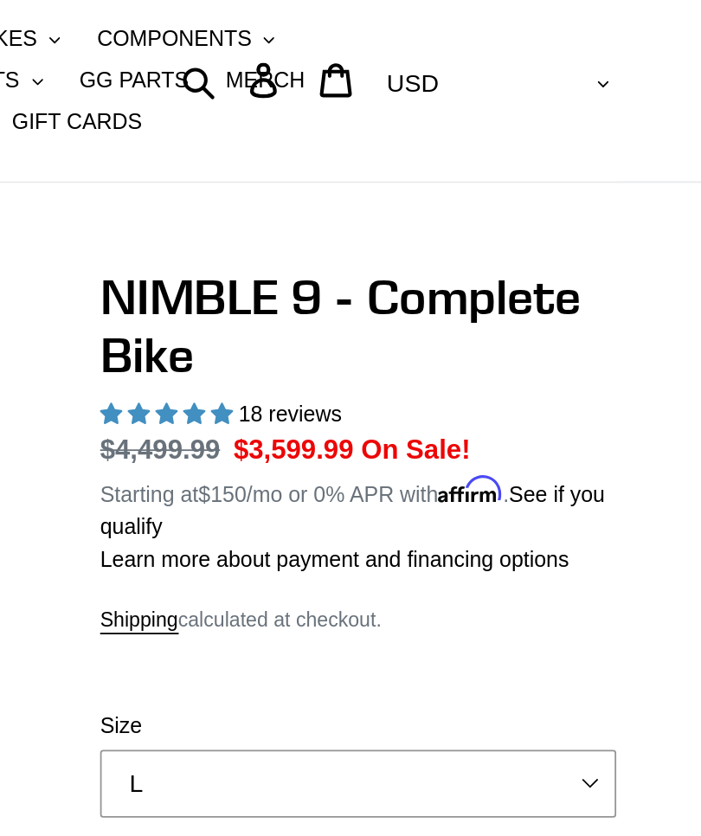
scroll to position [1, 0]
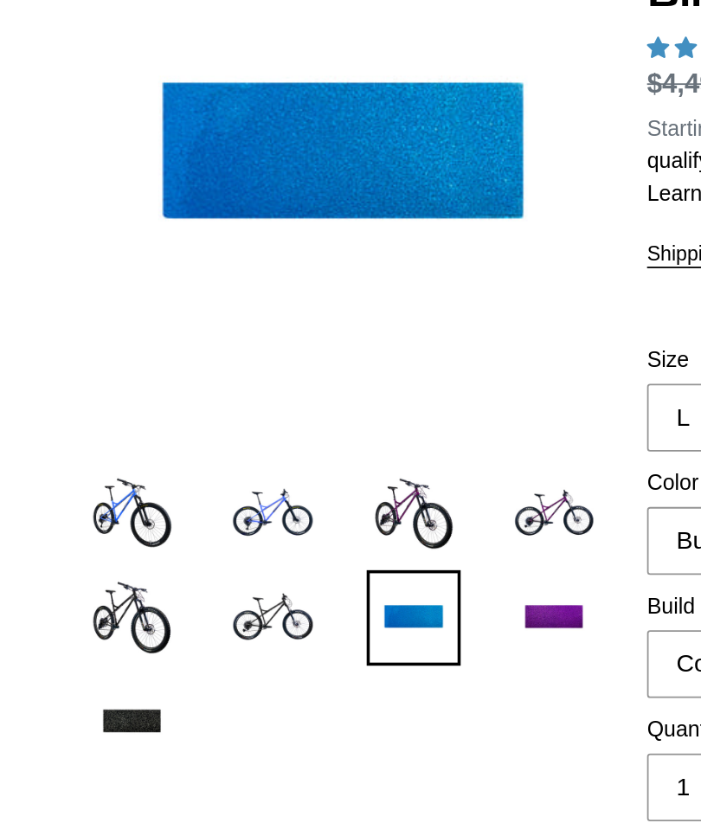
click at [79, 516] on img at bounding box center [74, 542] width 53 height 53
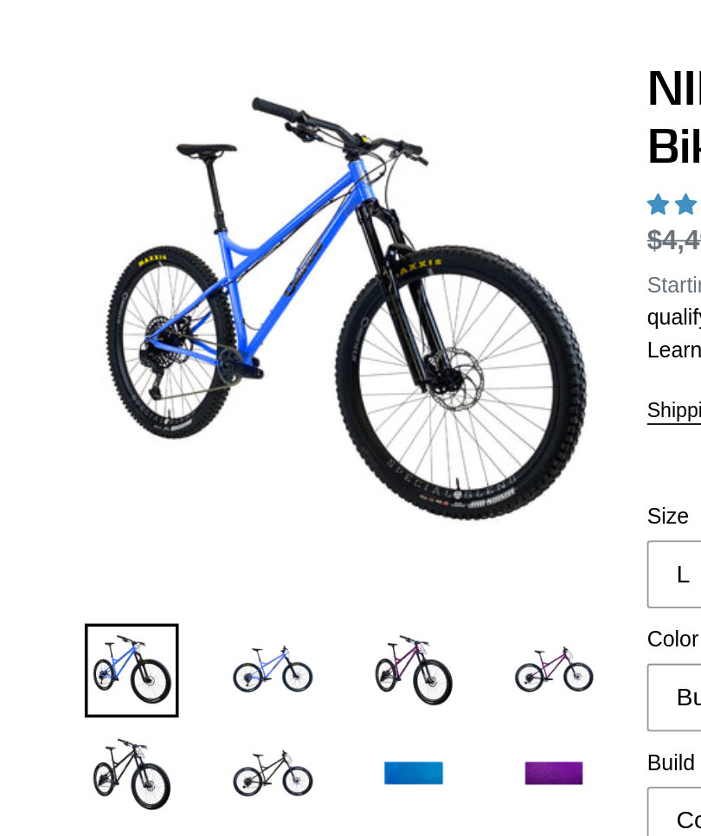
click at [161, 516] on img at bounding box center [152, 542] width 53 height 53
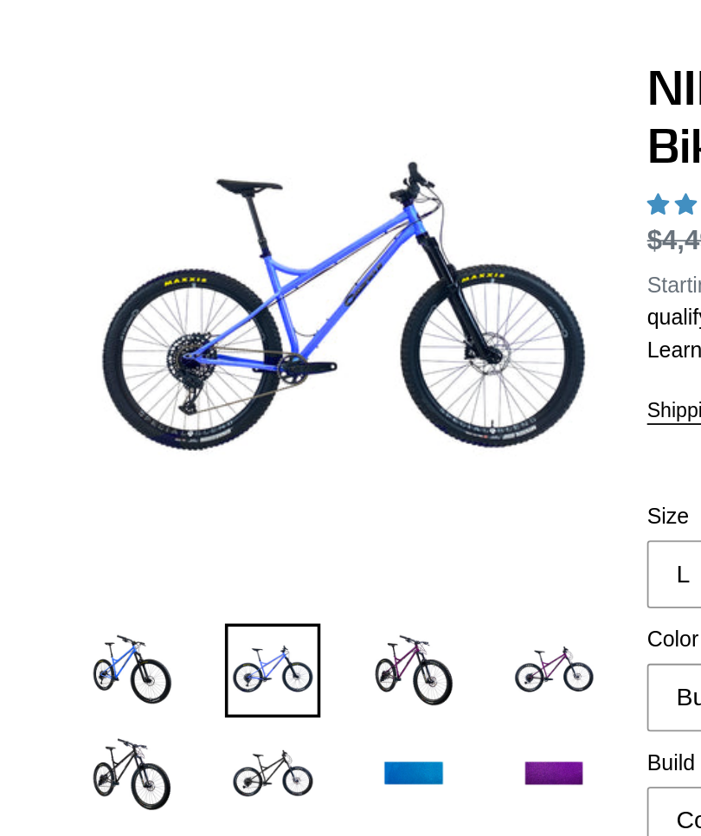
click at [240, 516] on img at bounding box center [232, 542] width 53 height 53
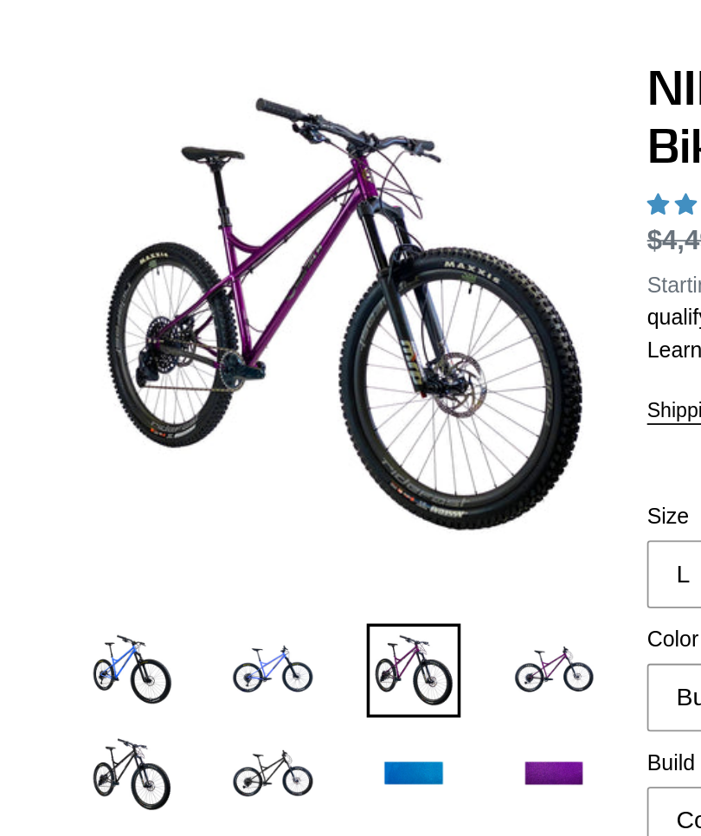
click at [317, 516] on img at bounding box center [311, 542] width 53 height 53
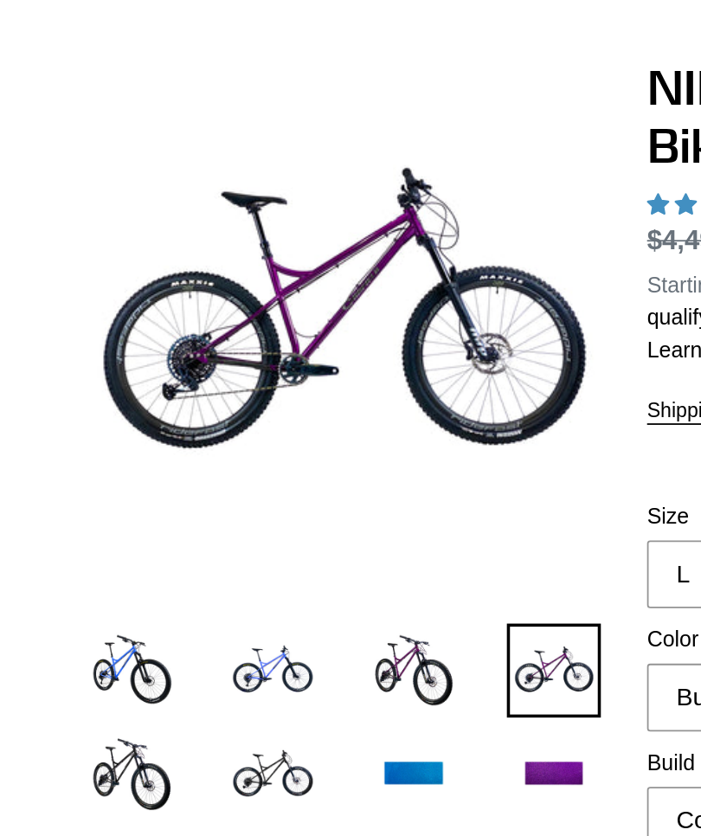
click at [74, 574] on img at bounding box center [74, 600] width 53 height 53
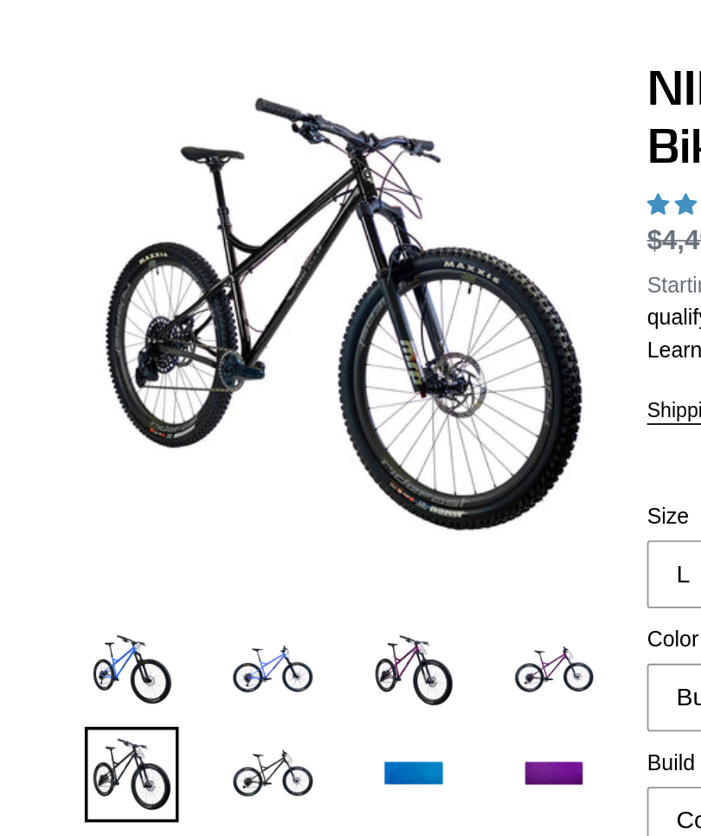
click at [161, 574] on img at bounding box center [152, 600] width 53 height 53
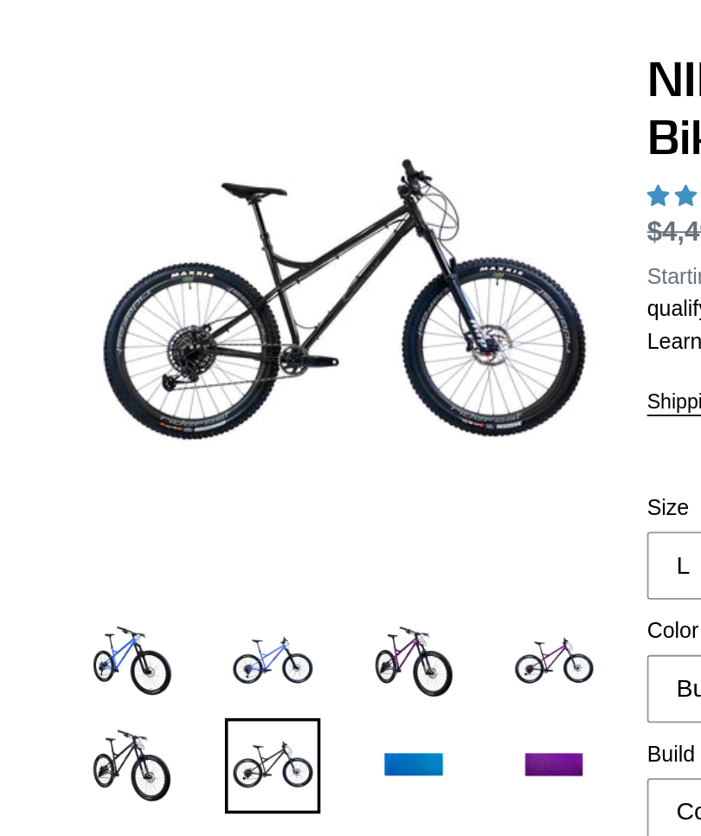
click at [126, 516] on img at bounding box center [152, 542] width 53 height 53
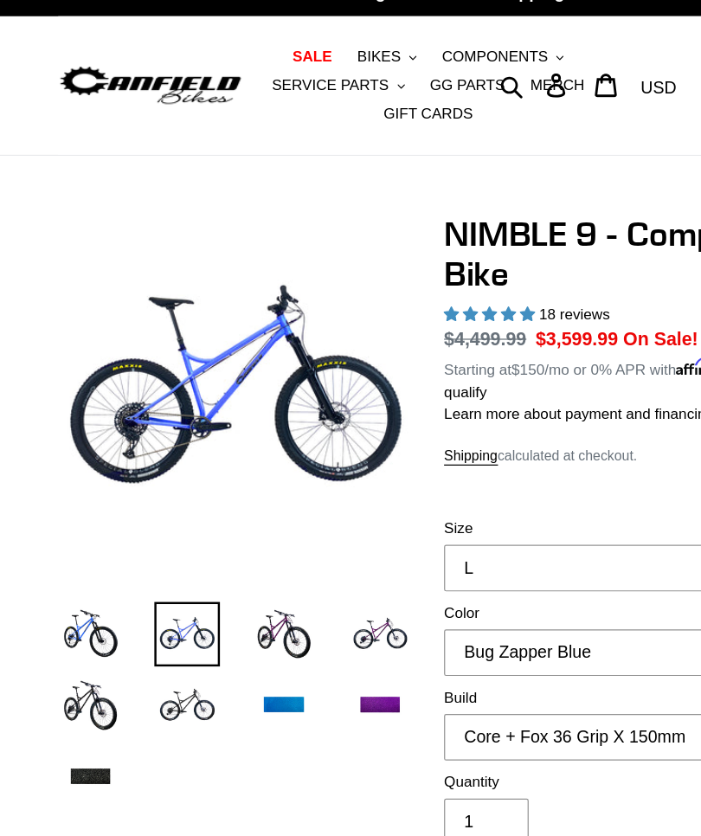
scroll to position [0, 0]
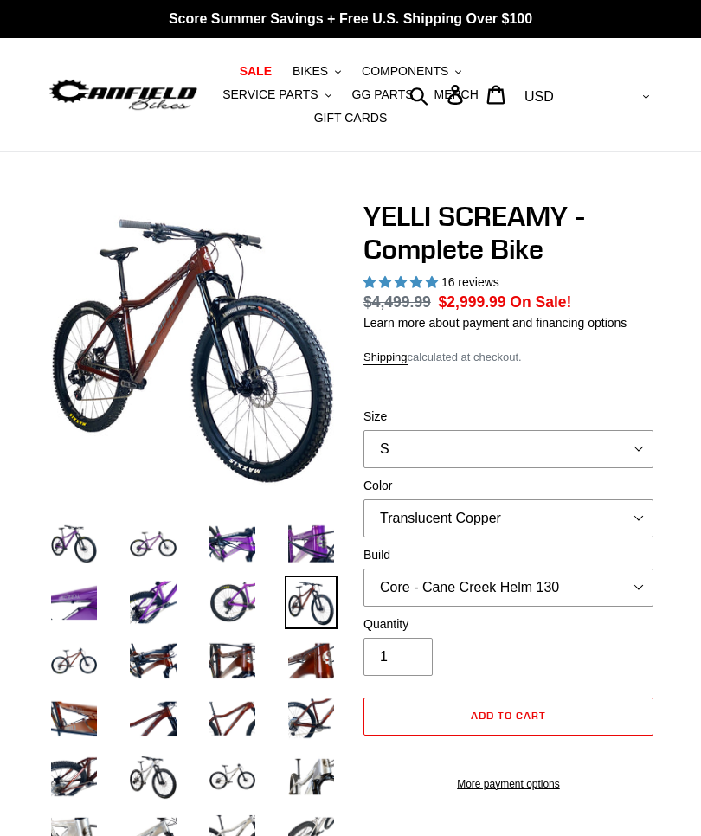
select select "highest-rating"
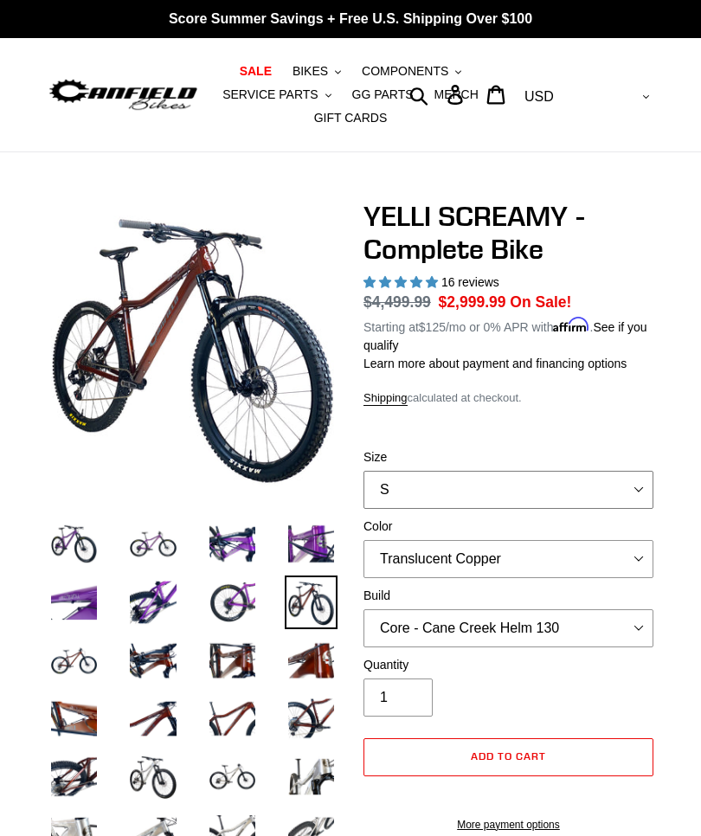
click at [633, 487] on select "S M L XL" at bounding box center [508, 490] width 290 height 38
select select "L"
click at [633, 552] on select "Translucent Copper Purple Haze Raw" at bounding box center [508, 559] width 290 height 38
select select "Raw"
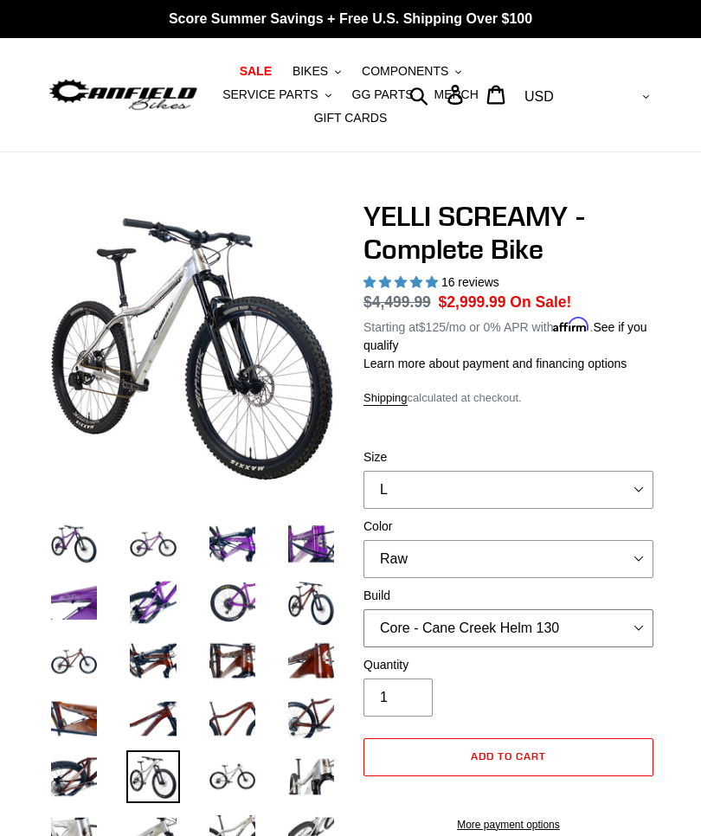
click at [638, 623] on select "Core - Cane Creek Helm 130 Pro - Cane Creek Helm 130 Core - Fox 34 SL Factory G…" at bounding box center [508, 628] width 290 height 38
click at [640, 616] on select "Core - Cane Creek Helm 130 Pro - Cane Creek Helm 130 Core - Fox 34 SL Factory G…" at bounding box center [508, 628] width 290 height 38
click at [638, 617] on select "Core - Cane Creek Helm 130 Pro - Cane Creek Helm 130 Core - Fox 34 SL Factory G…" at bounding box center [508, 628] width 290 height 38
select select "Core - Fox 34 SL Factory Grip X 130"
